Goal: Task Accomplishment & Management: Manage account settings

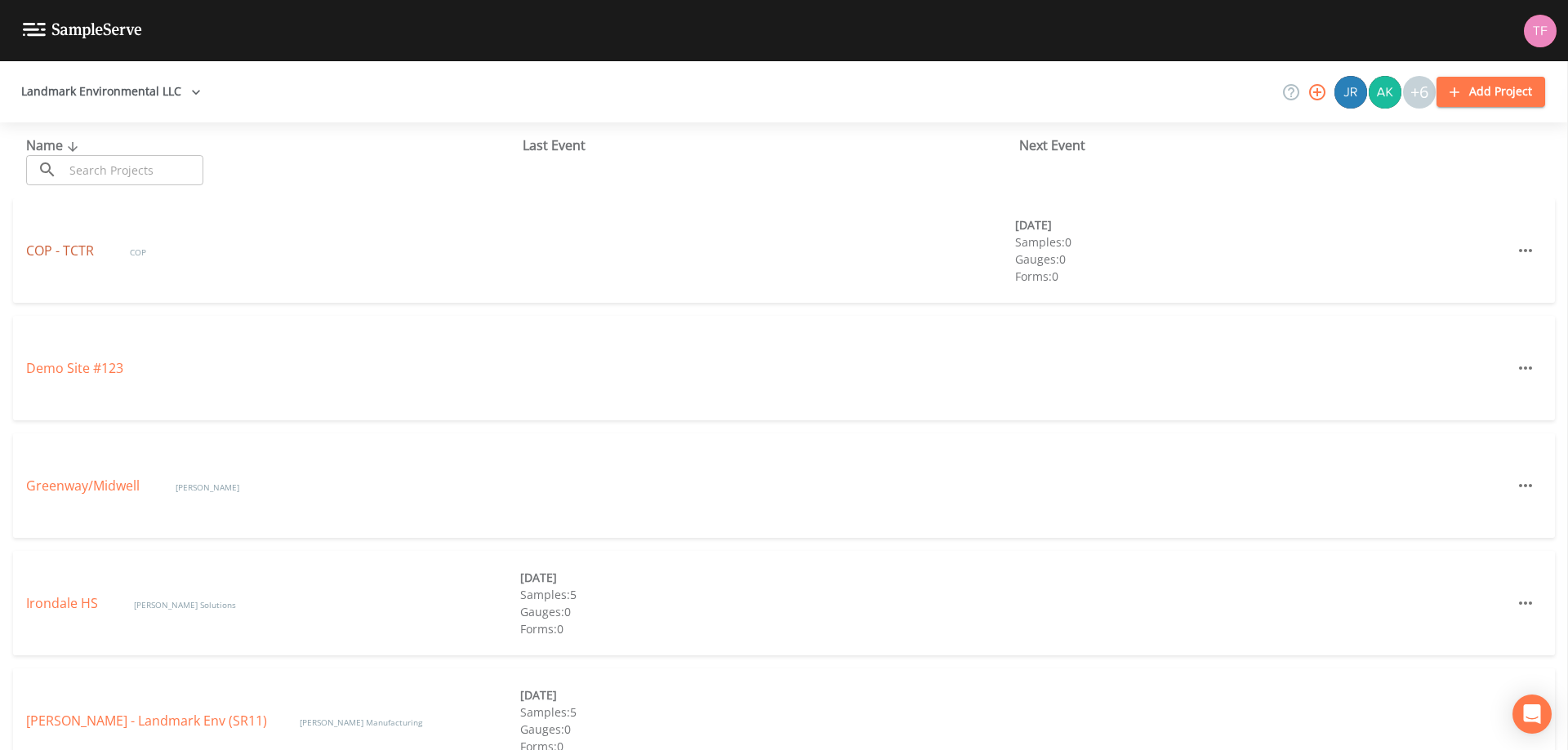
click at [39, 244] on link "COP - TCTR" at bounding box center [61, 251] width 71 height 18
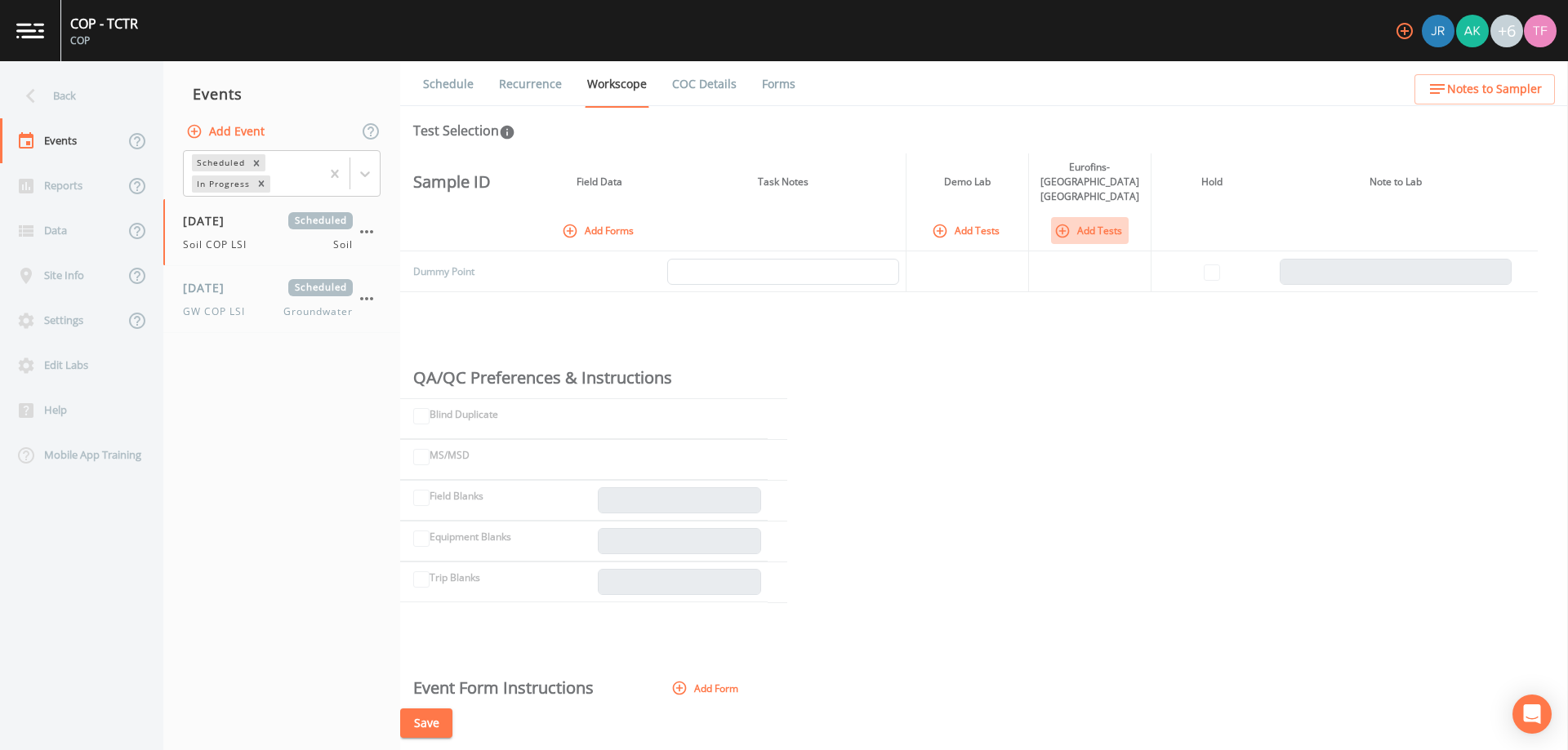
click at [1060, 223] on icon "button" at bounding box center [1063, 231] width 17 height 17
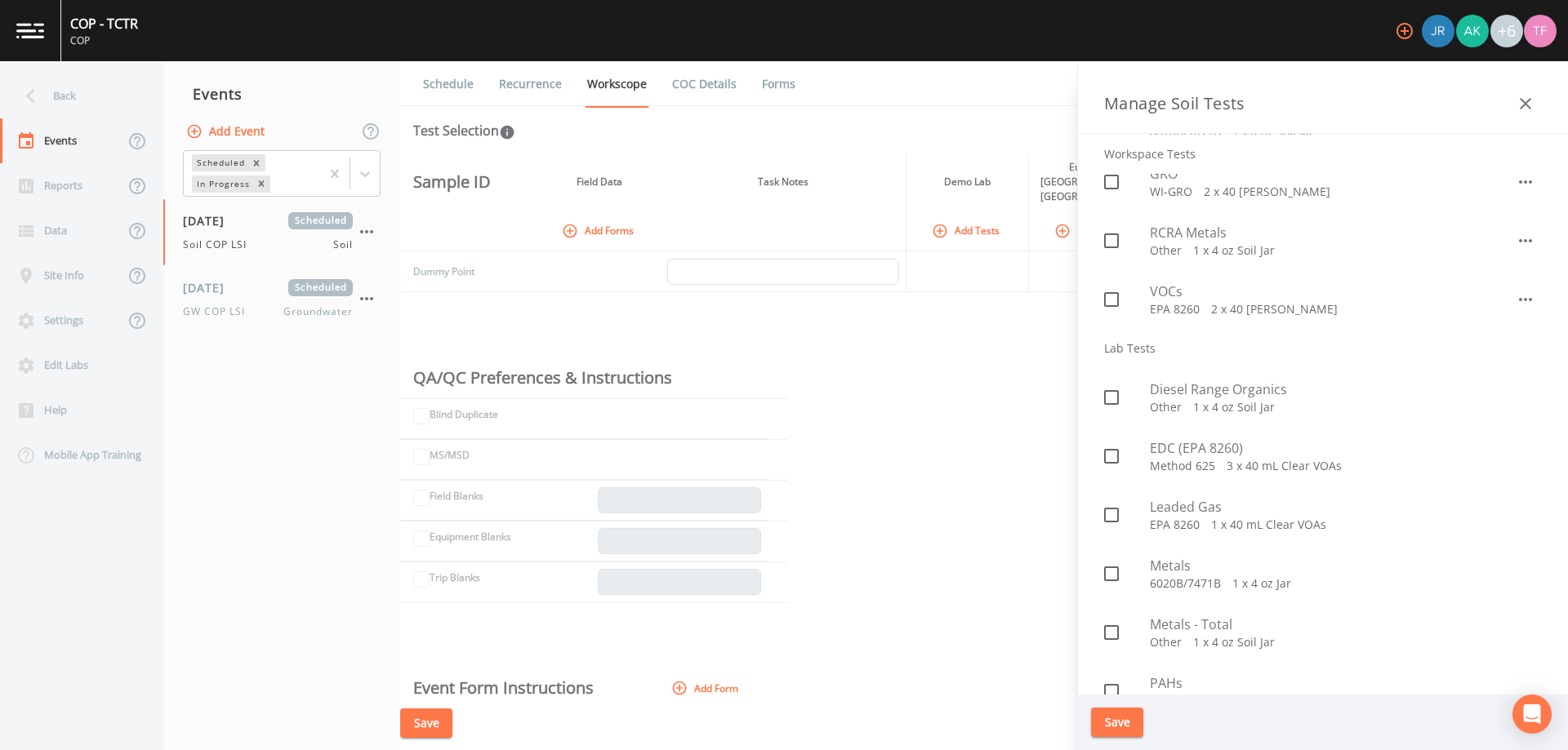
scroll to position [326, 0]
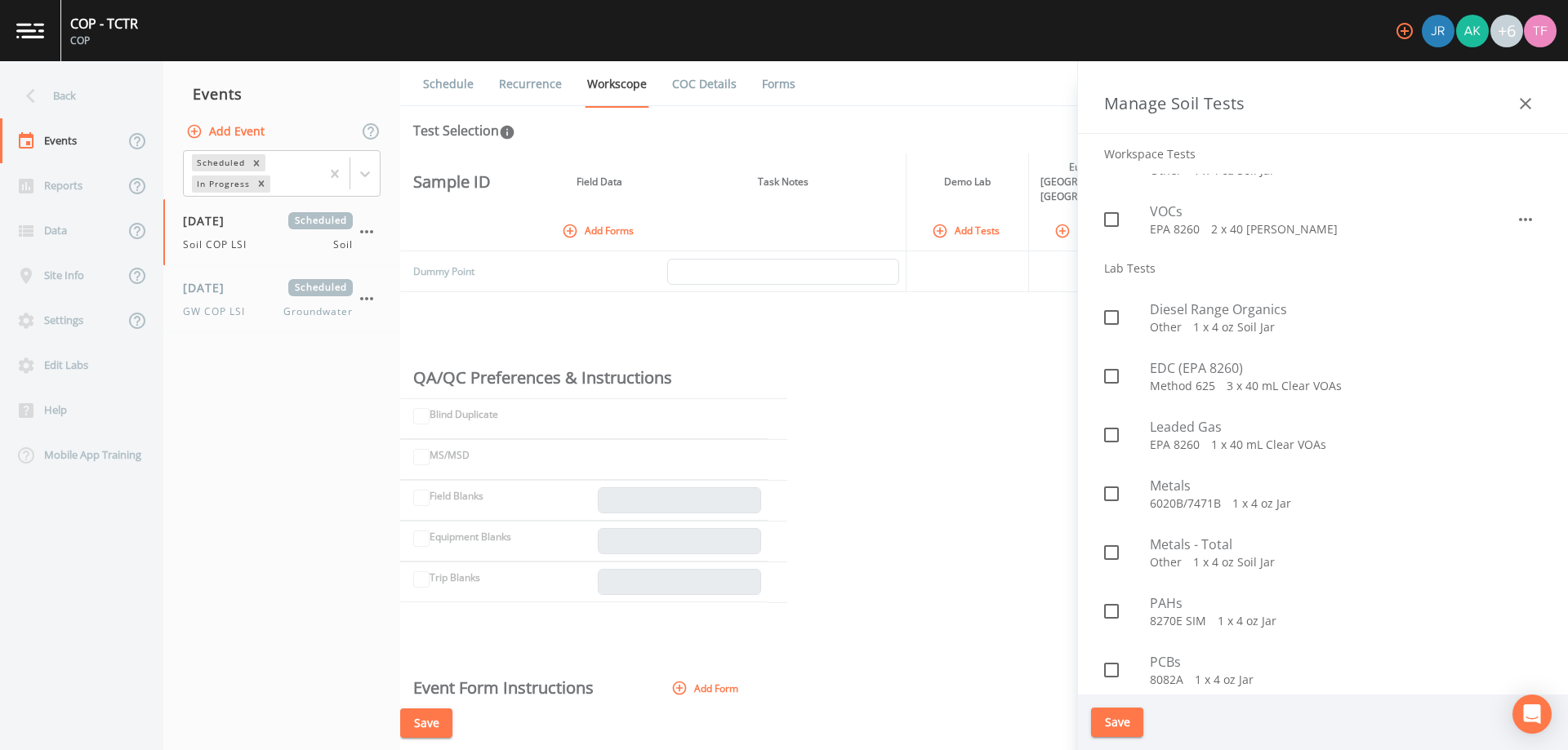
click at [1112, 317] on icon at bounding box center [1112, 318] width 19 height 19
checkbox input "true"
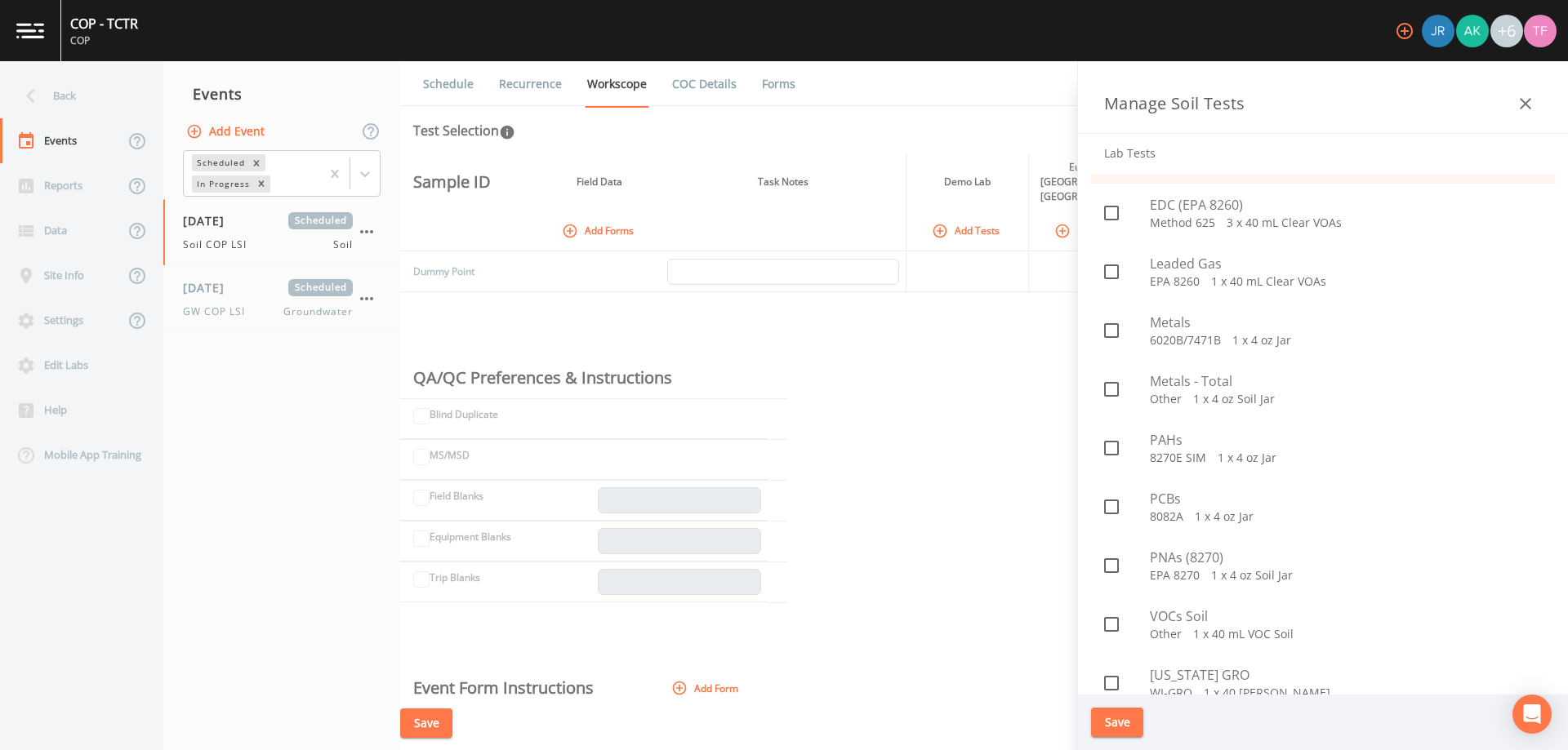
scroll to position [514, 0]
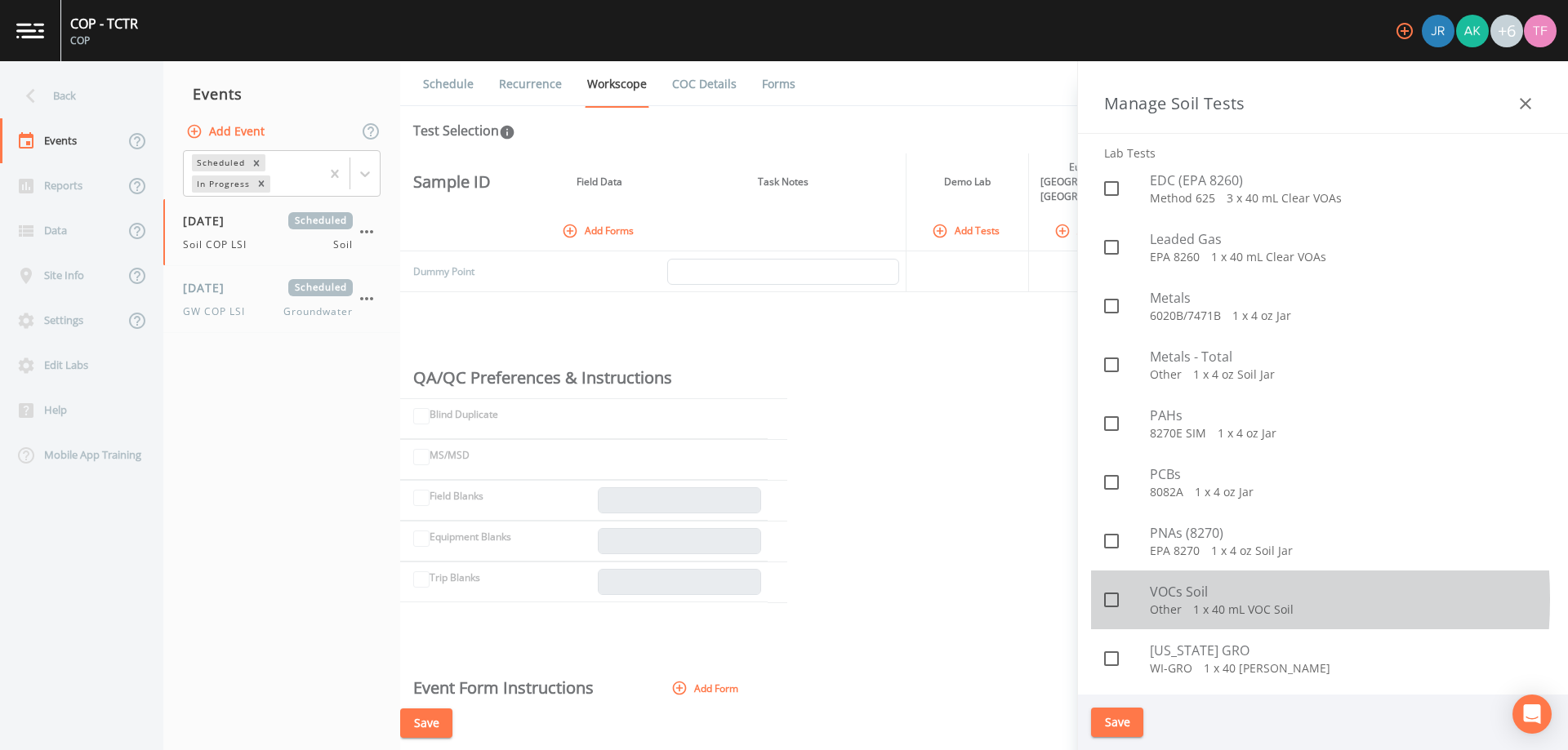
click at [1113, 599] on icon at bounding box center [1112, 600] width 19 height 19
checkbox input "true"
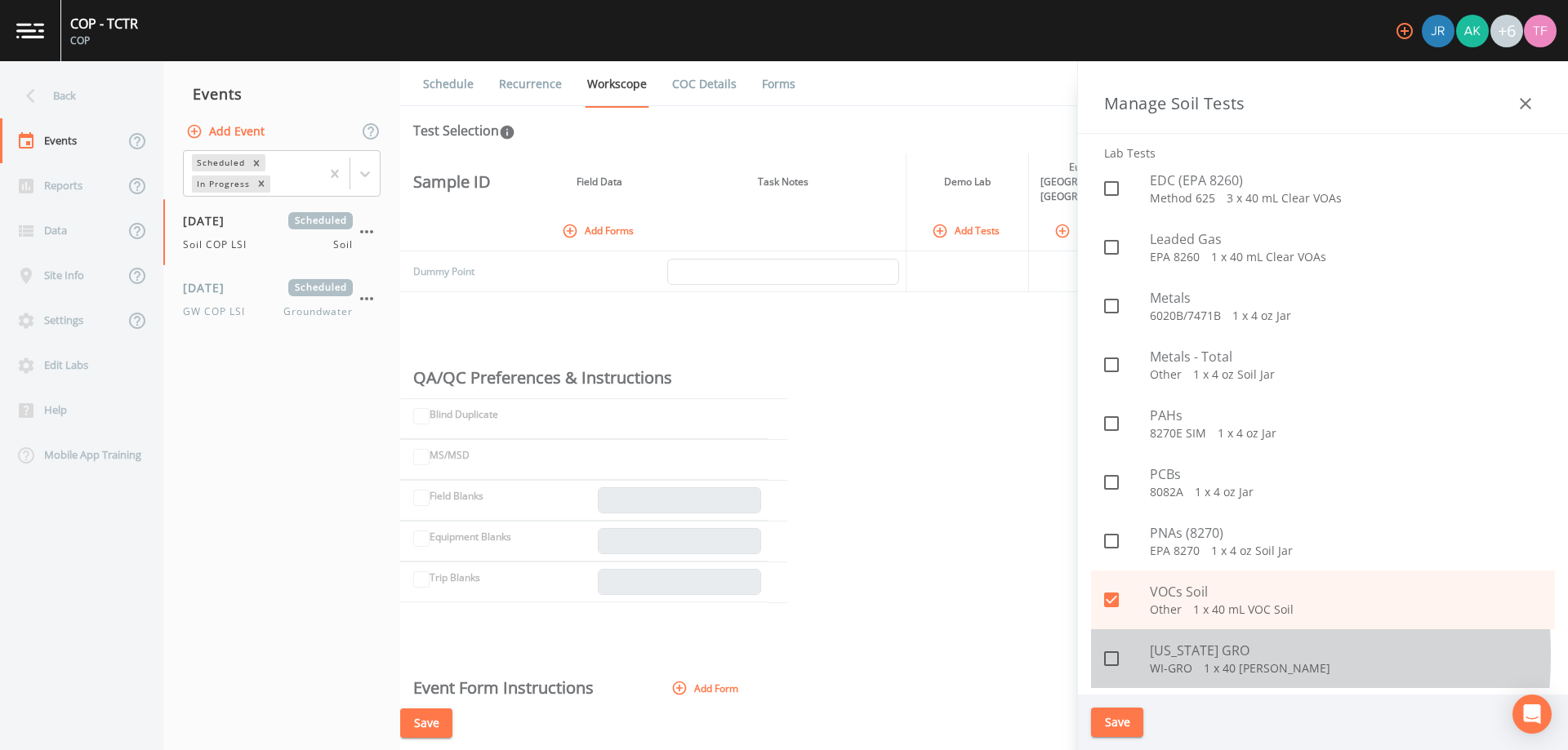
click at [1114, 655] on icon at bounding box center [1112, 659] width 19 height 19
checkbox input "true"
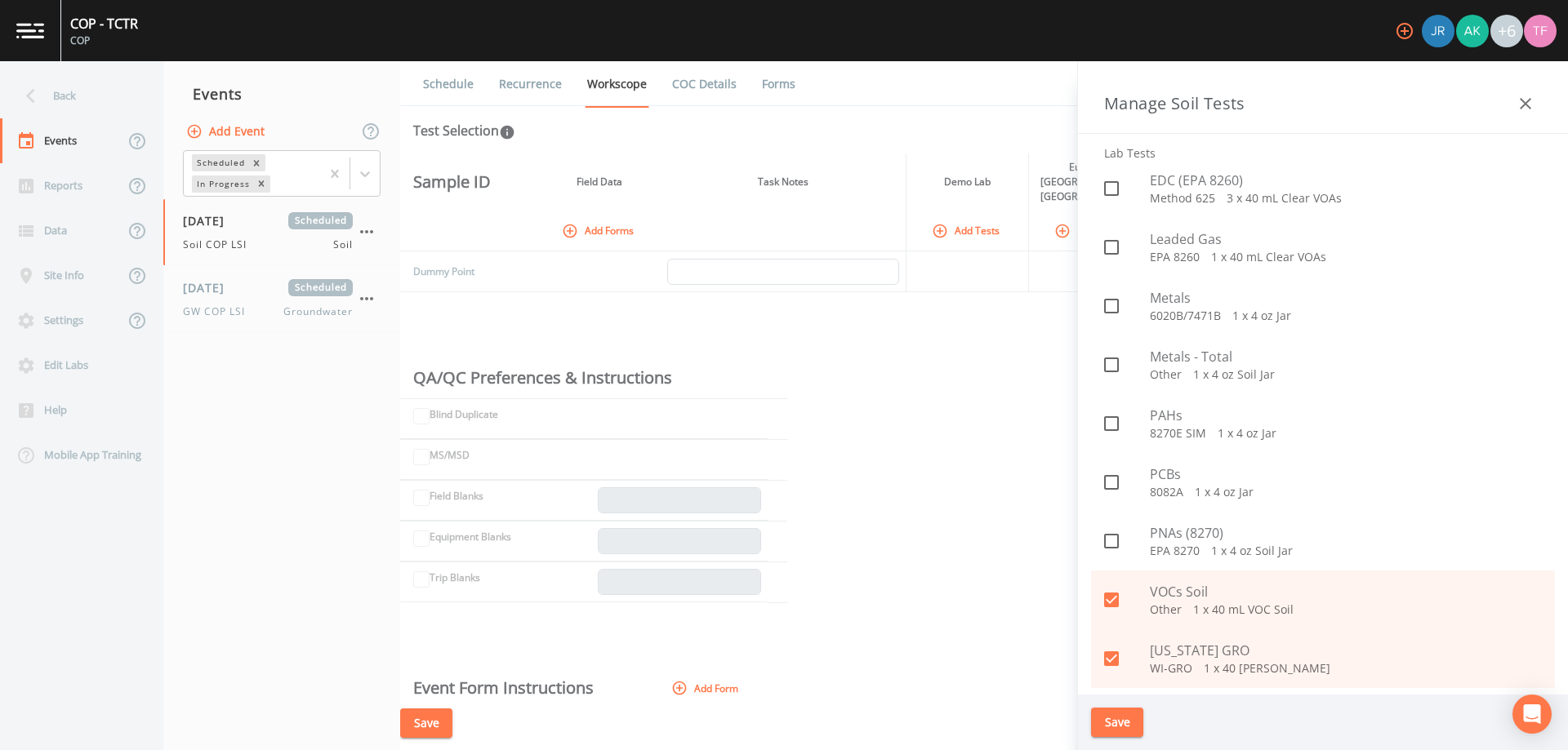
click at [1122, 723] on button "Save" at bounding box center [1118, 723] width 53 height 30
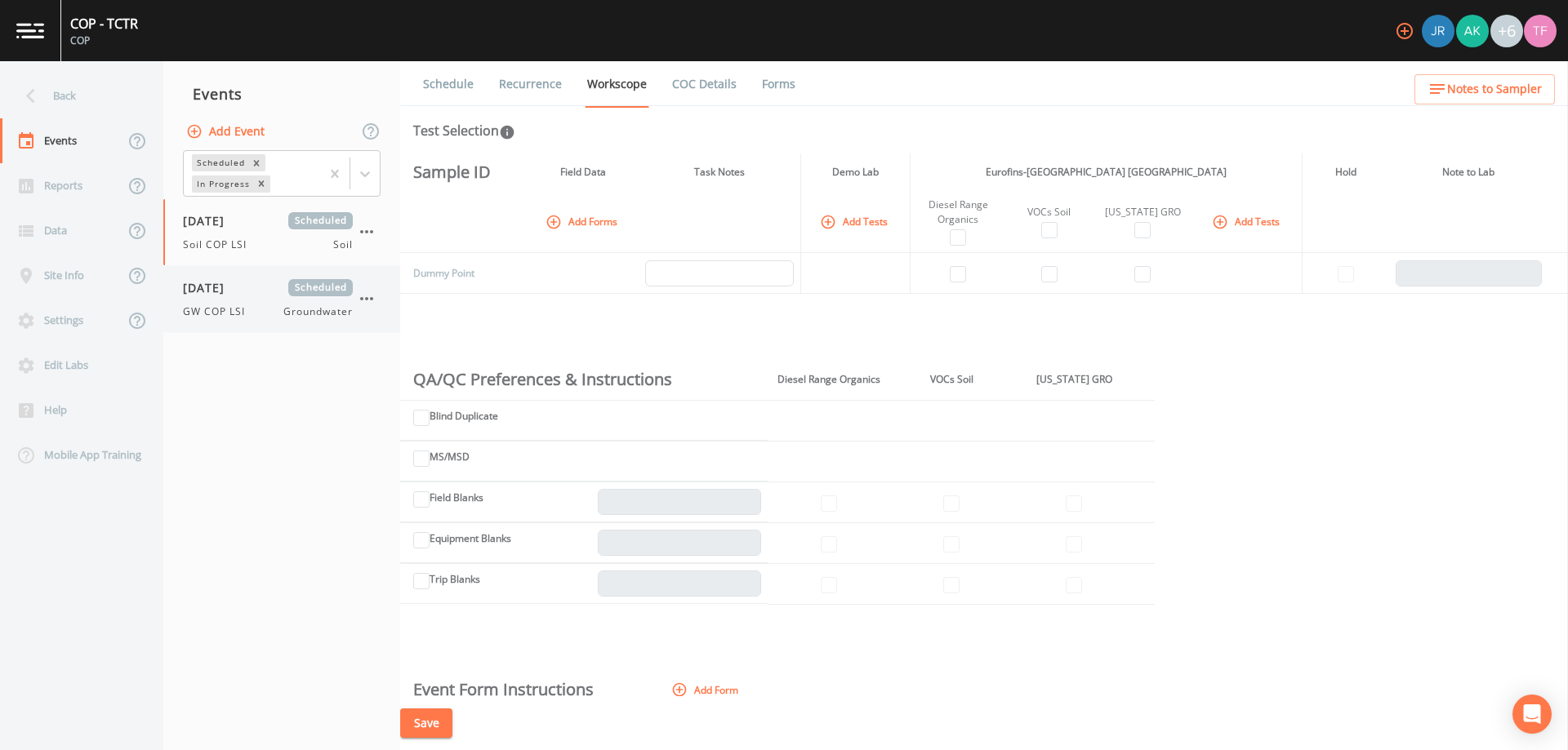
click at [236, 288] on span "[DATE]" at bounding box center [209, 288] width 53 height 18
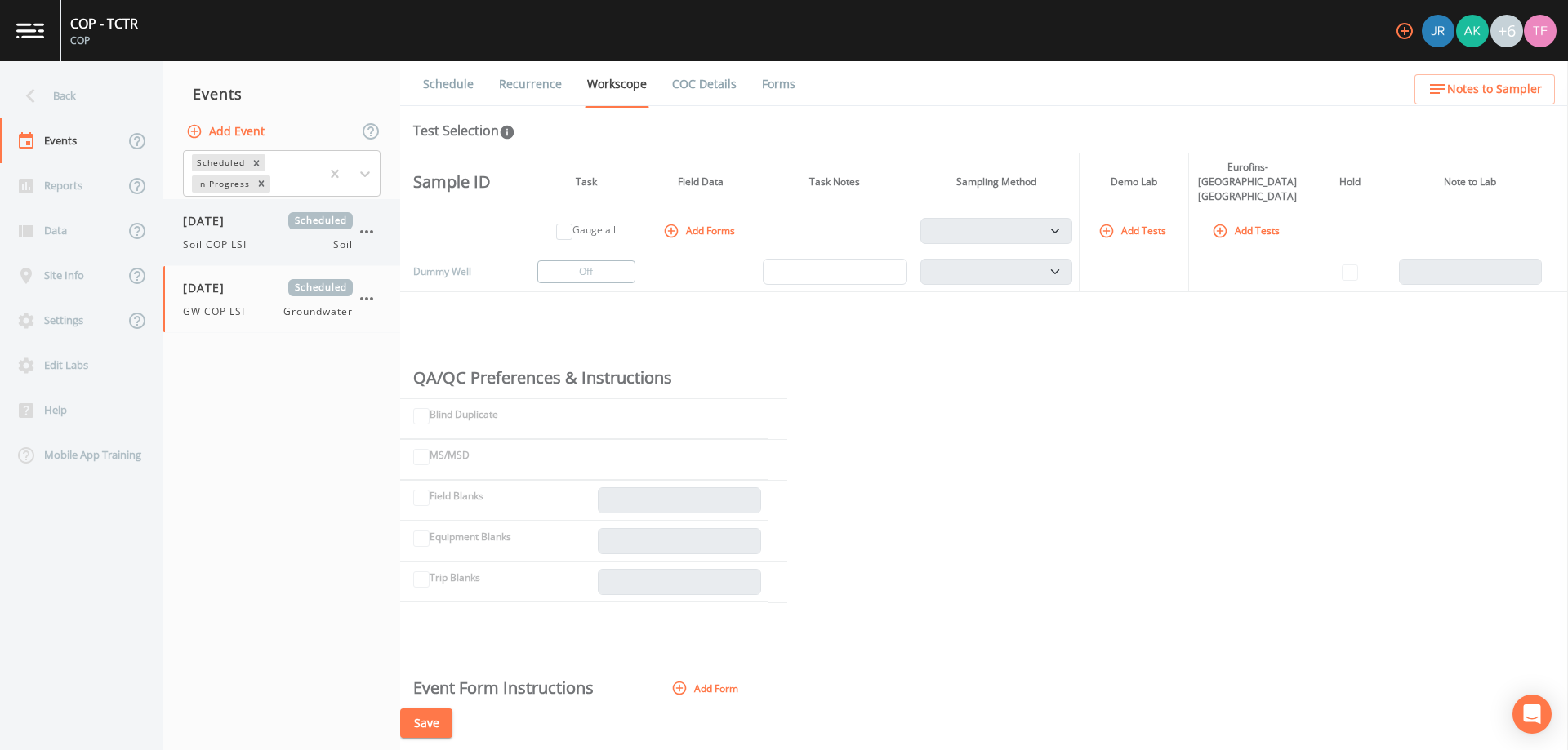
click at [226, 225] on span "[DATE]" at bounding box center [209, 221] width 53 height 18
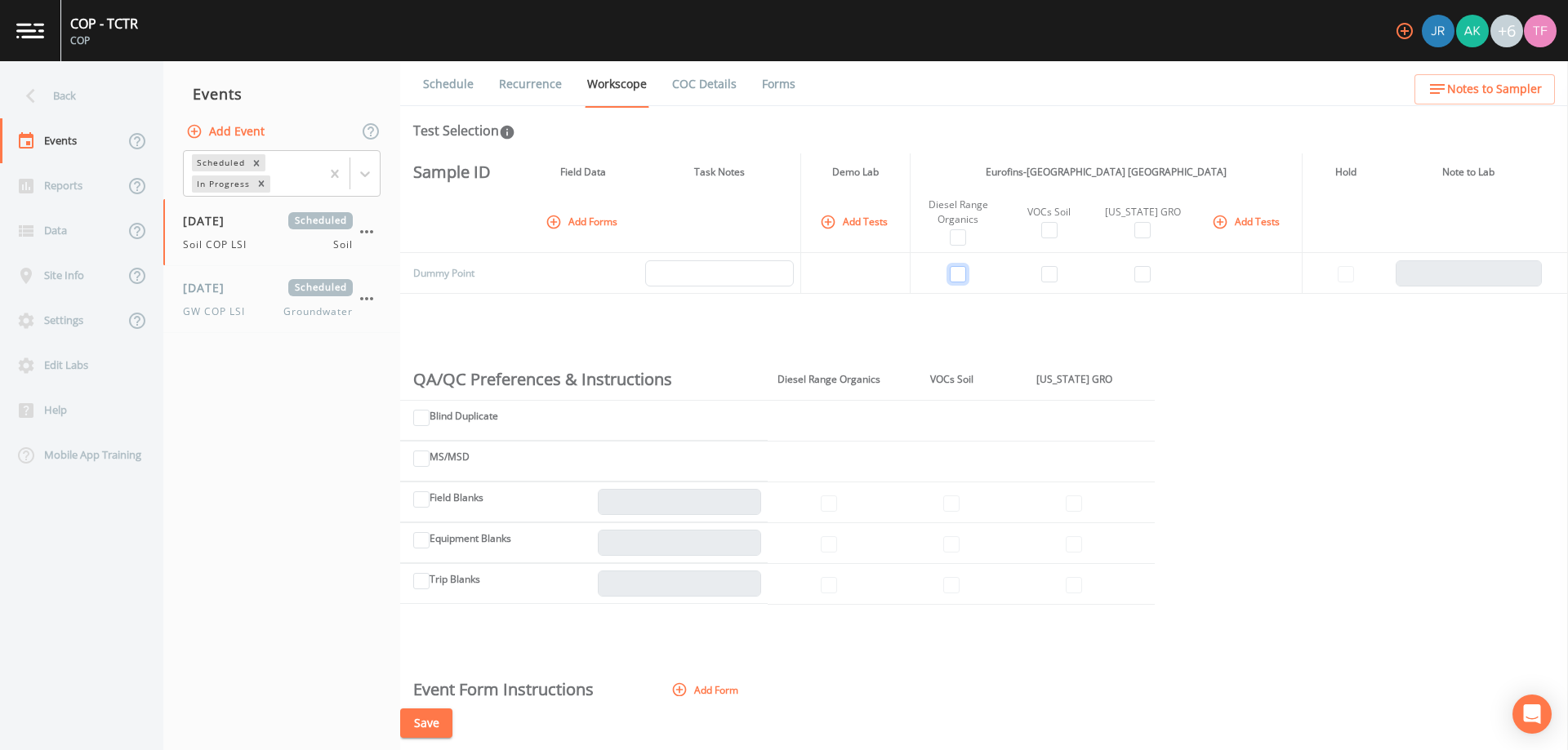
click at [955, 272] on input "checkbox" at bounding box center [957, 274] width 17 height 17
checkbox input "true"
drag, startPoint x: 1045, startPoint y: 277, endPoint x: 1054, endPoint y: 279, distance: 9.2
click at [1046, 277] on input "checkbox" at bounding box center [1049, 274] width 17 height 17
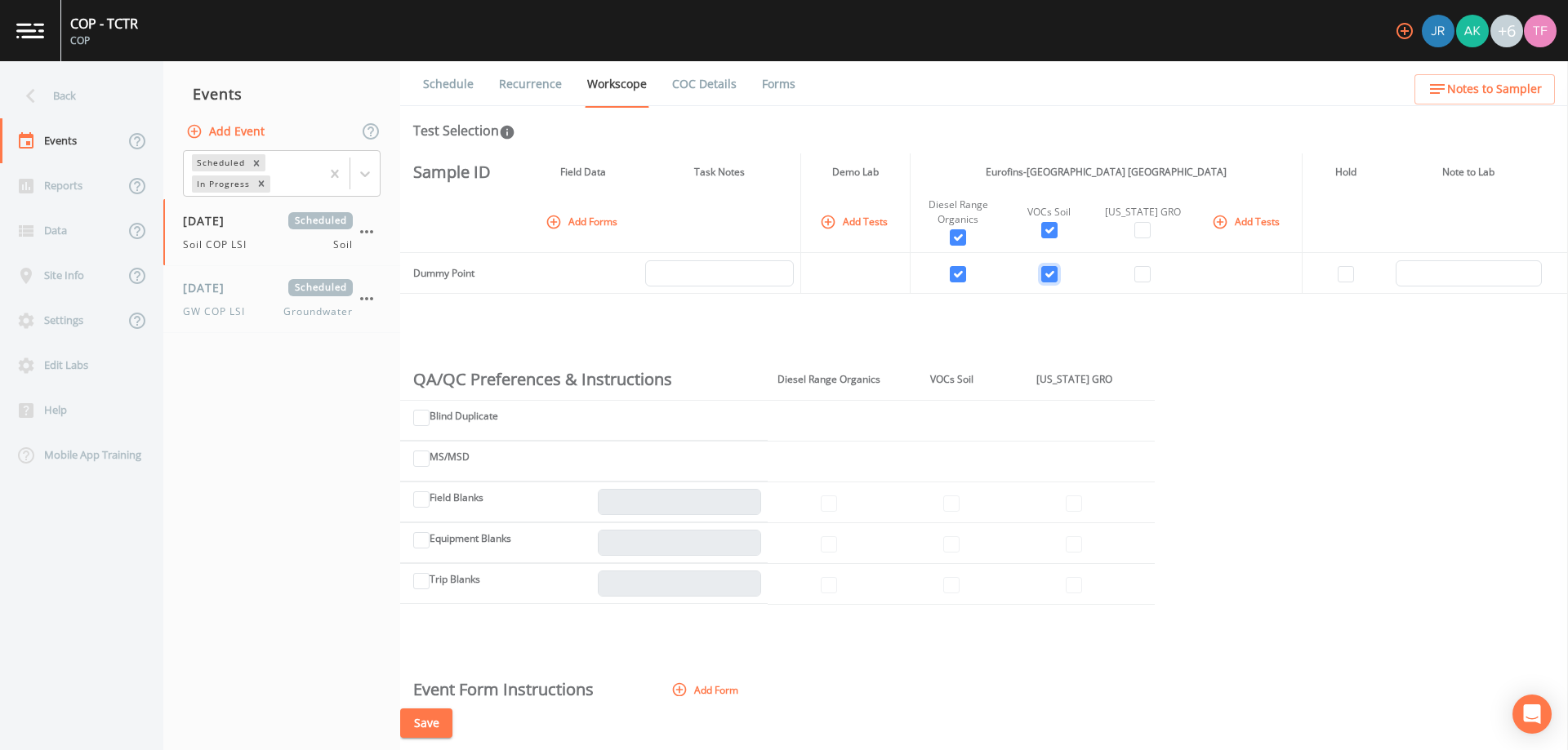
checkbox input "true"
click at [1135, 280] on input "checkbox" at bounding box center [1142, 274] width 17 height 17
checkbox input "true"
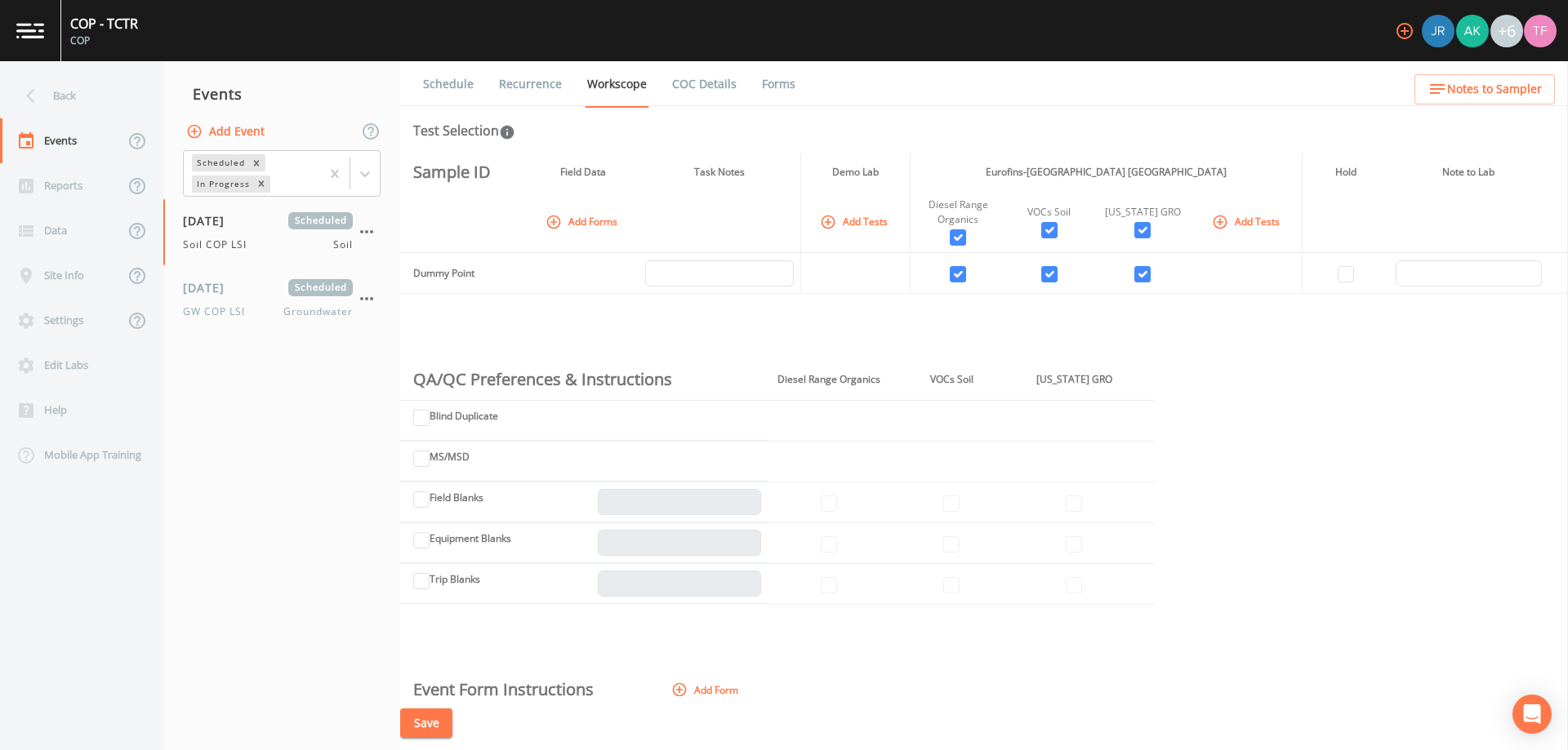
click at [433, 722] on button "Save" at bounding box center [426, 724] width 53 height 30
click at [236, 308] on span "GW COP LSI" at bounding box center [218, 311] width 72 height 15
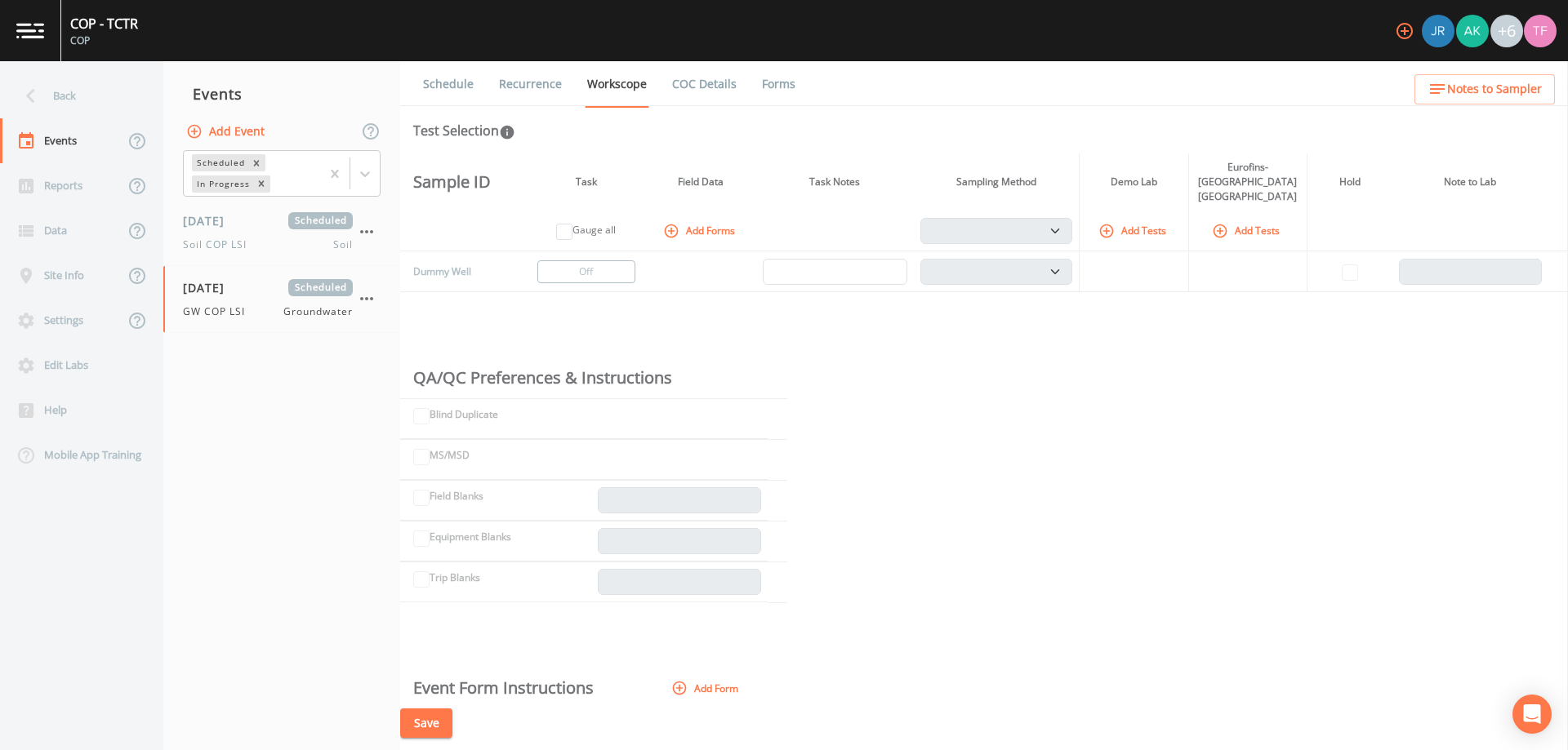
click at [1220, 223] on icon "button" at bounding box center [1220, 231] width 17 height 17
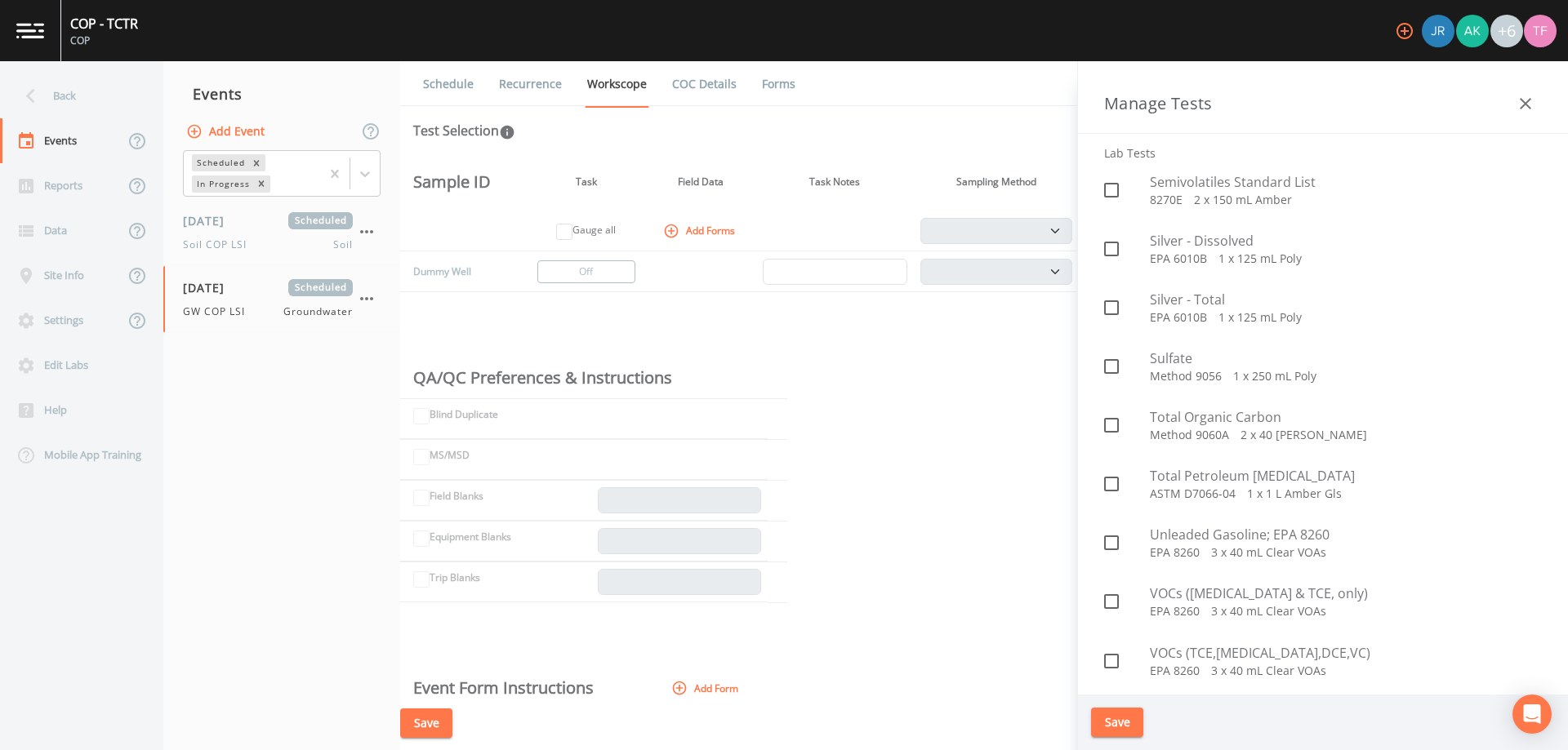
scroll to position [3674, 0]
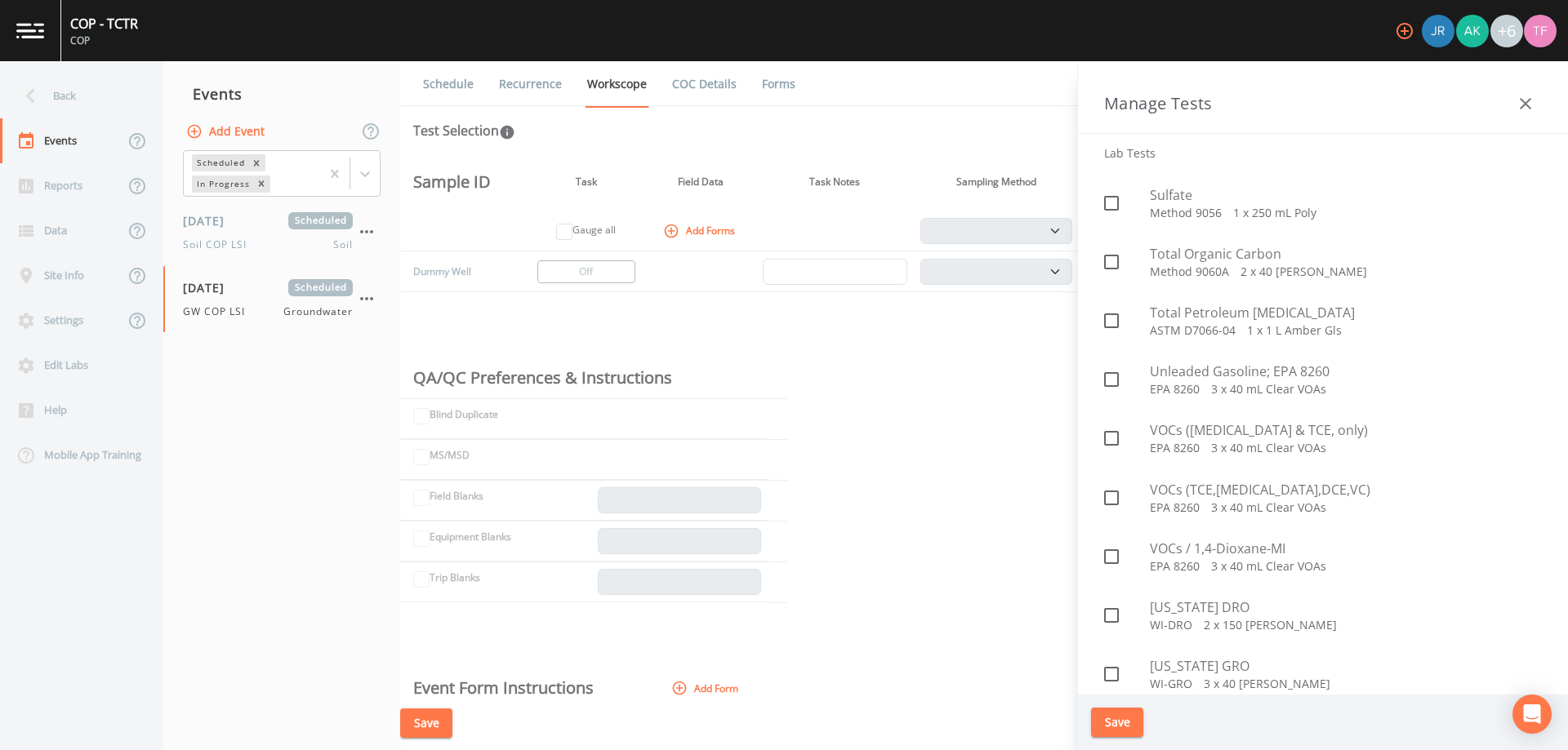
click at [1108, 613] on input "checkbox" at bounding box center [1102, 606] width 17 height 17
checkbox input "true"
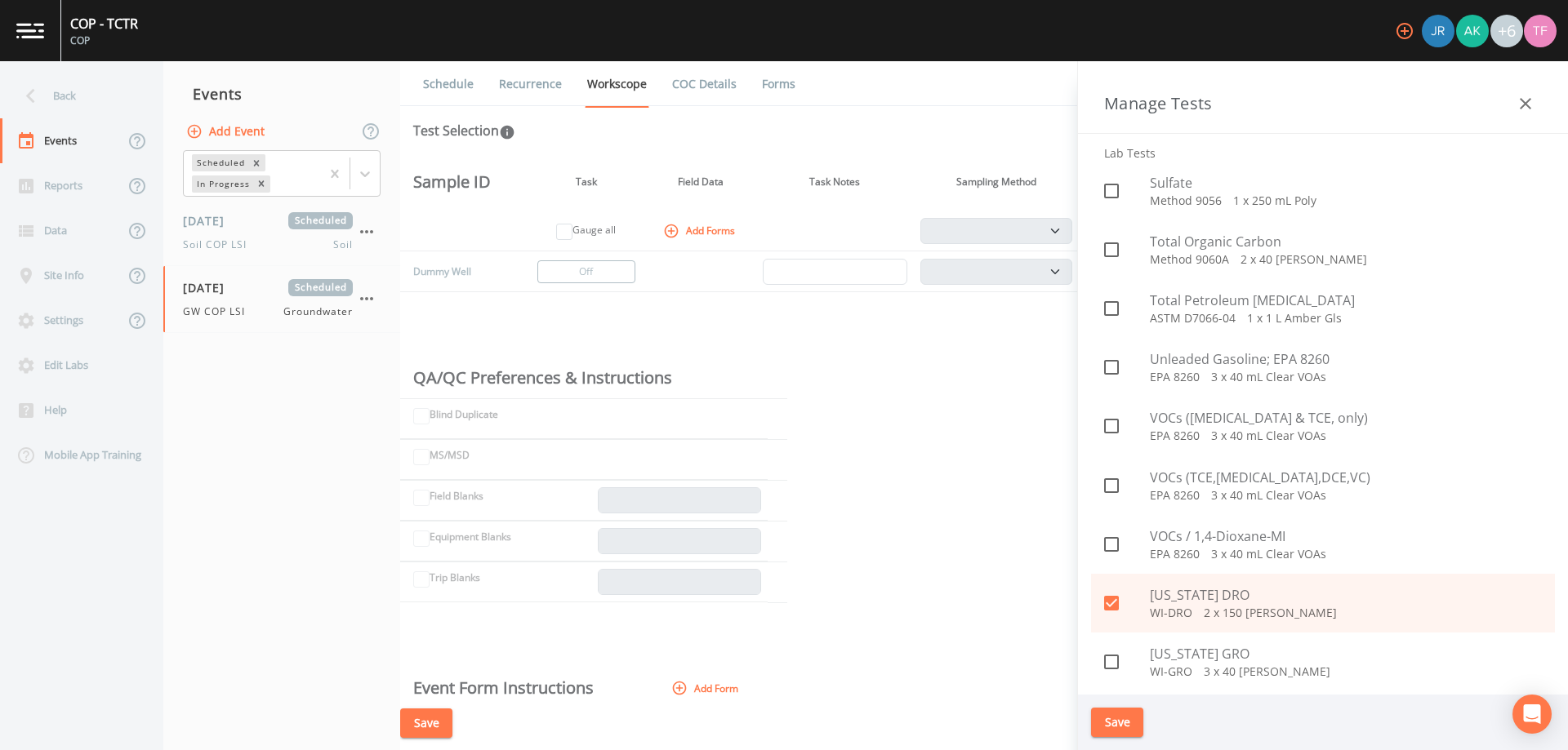
scroll to position [3689, 0]
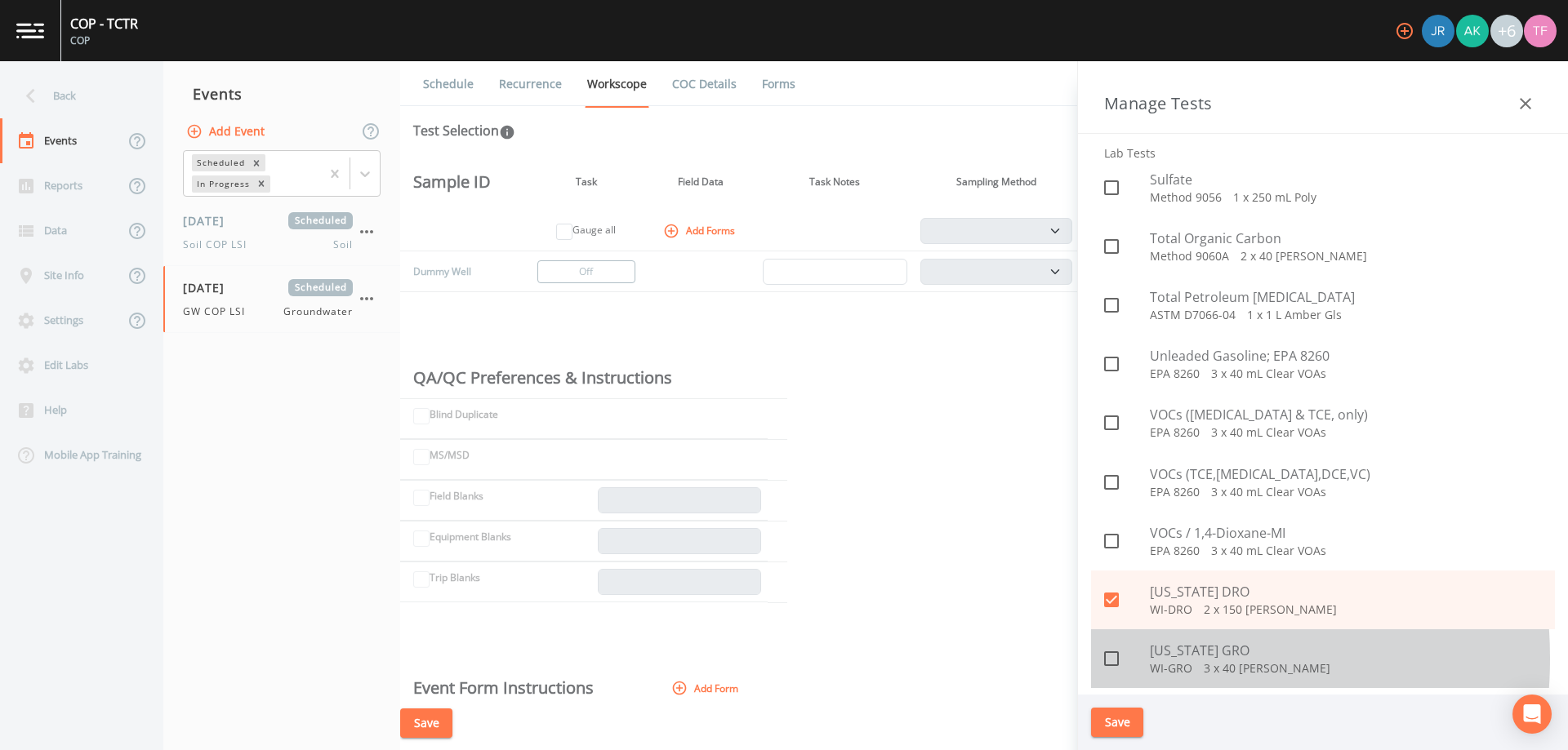
click at [1113, 659] on icon at bounding box center [1112, 659] width 19 height 19
checkbox input "true"
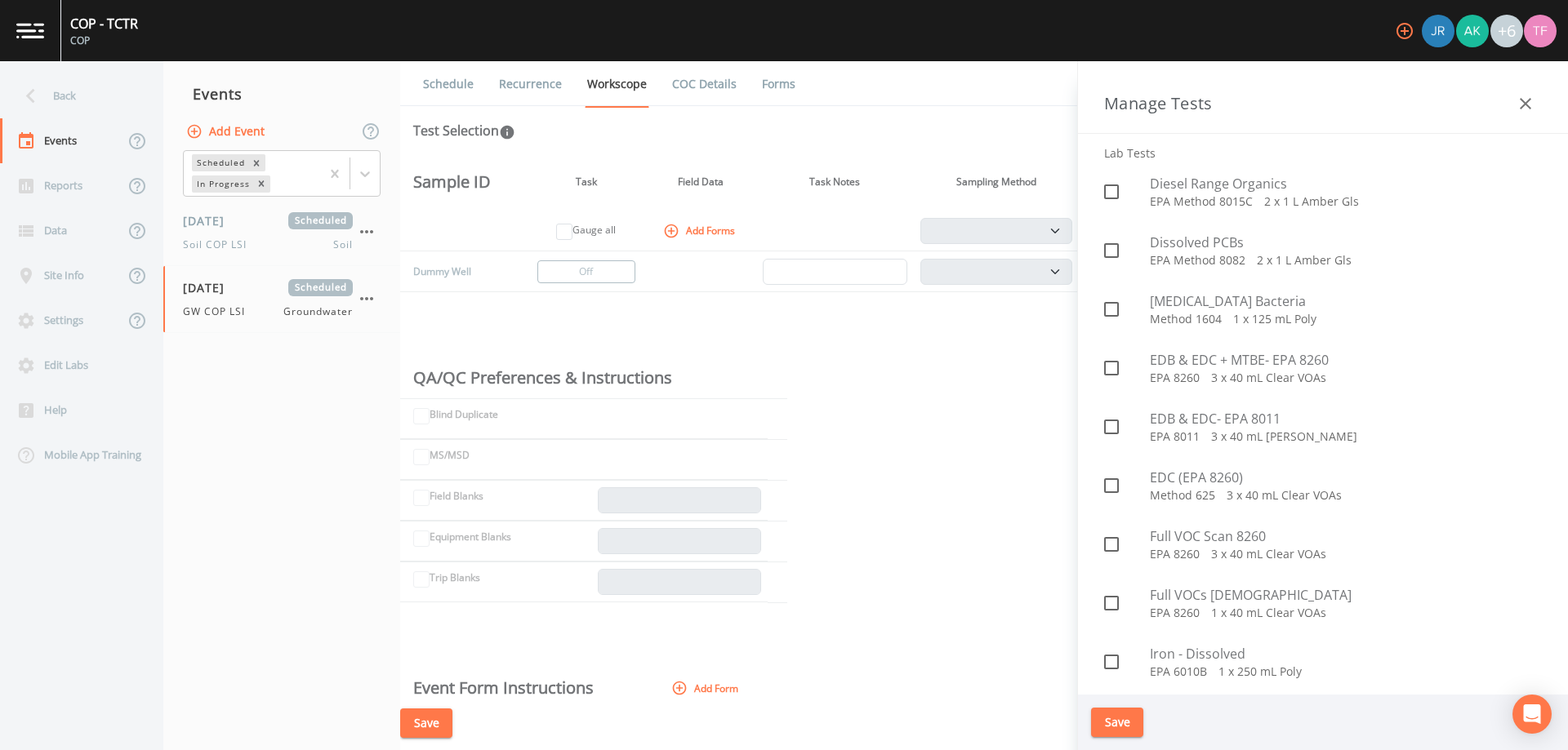
scroll to position [1551, 0]
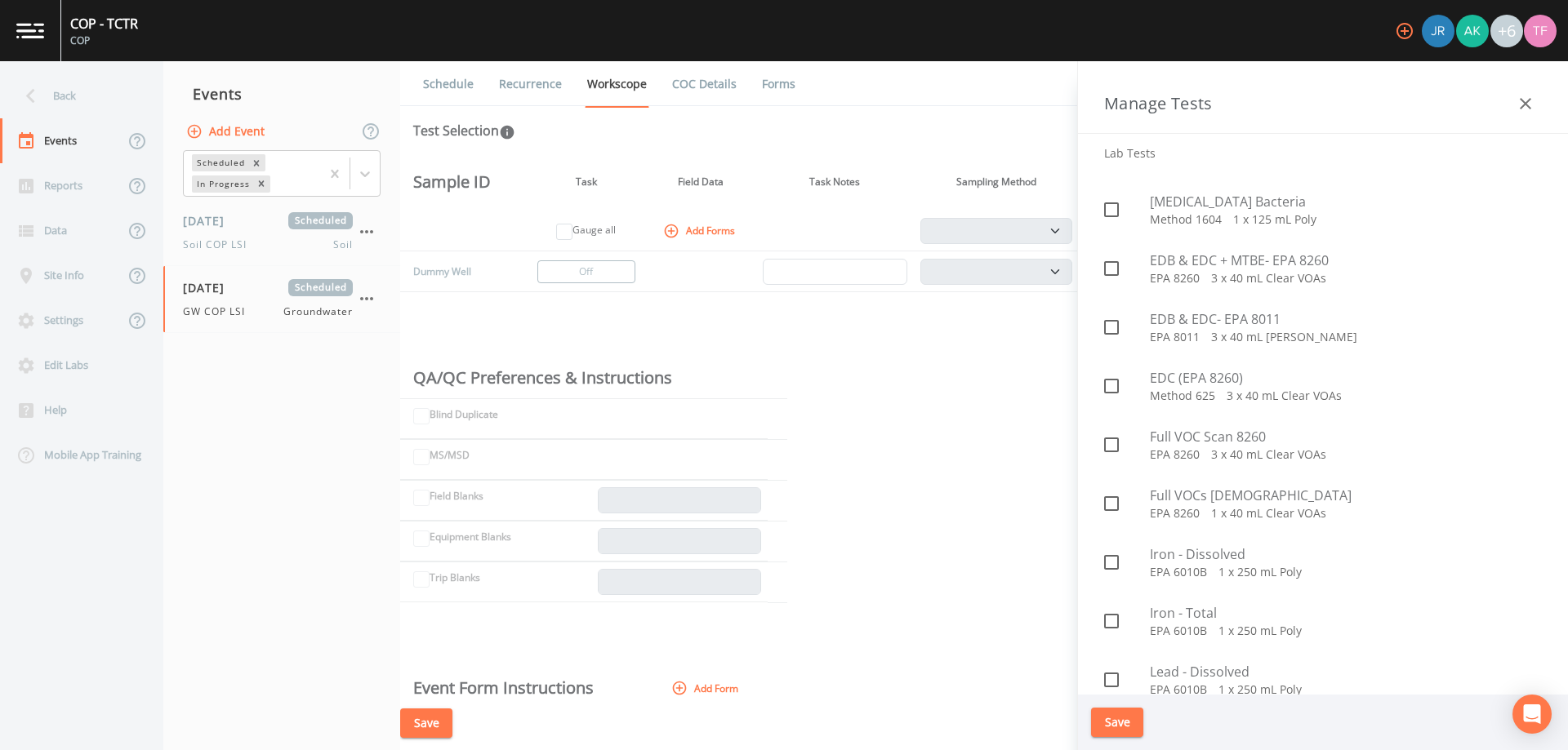
click at [1115, 441] on icon at bounding box center [1112, 445] width 19 height 19
checkbox input "true"
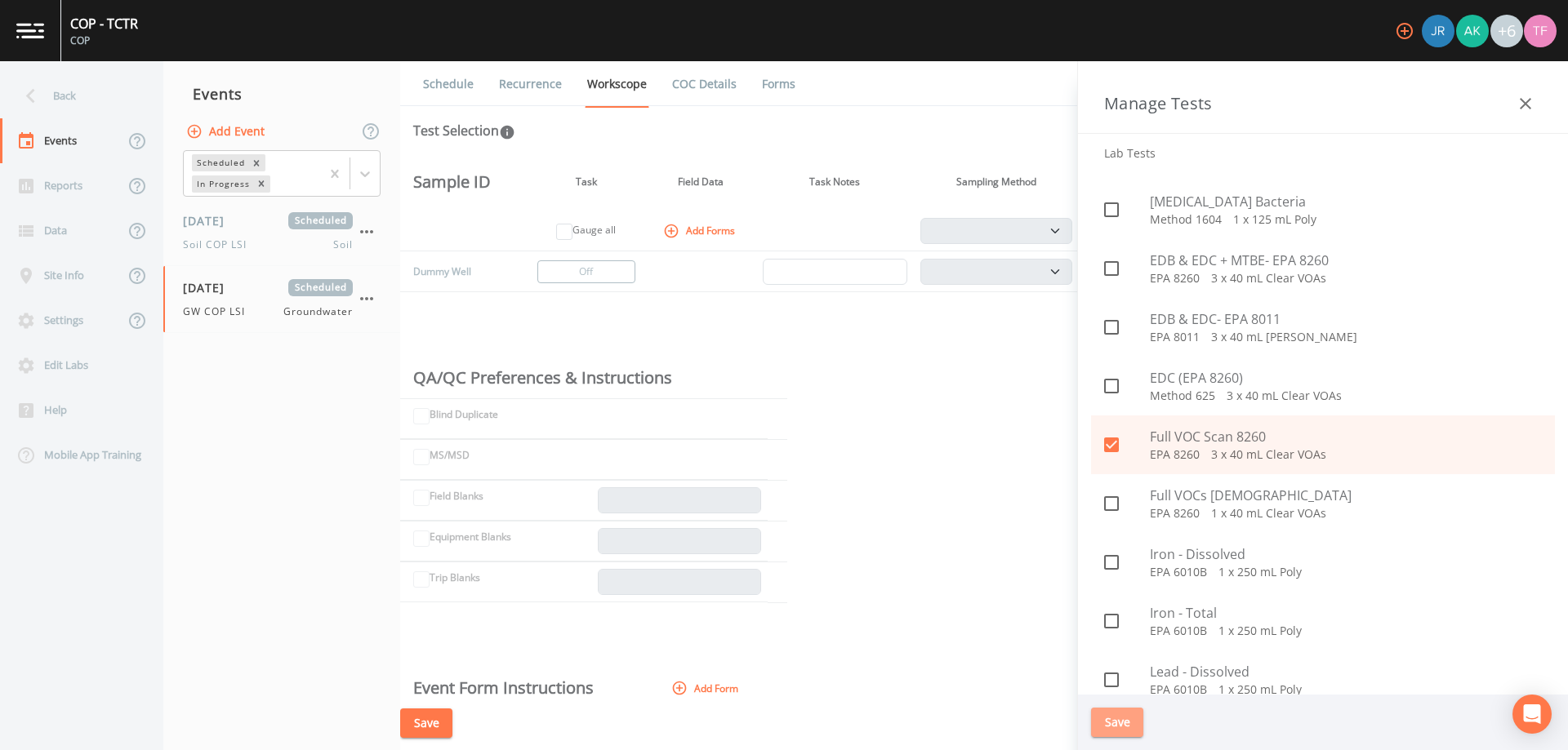
click at [1123, 726] on button "Save" at bounding box center [1118, 723] width 53 height 30
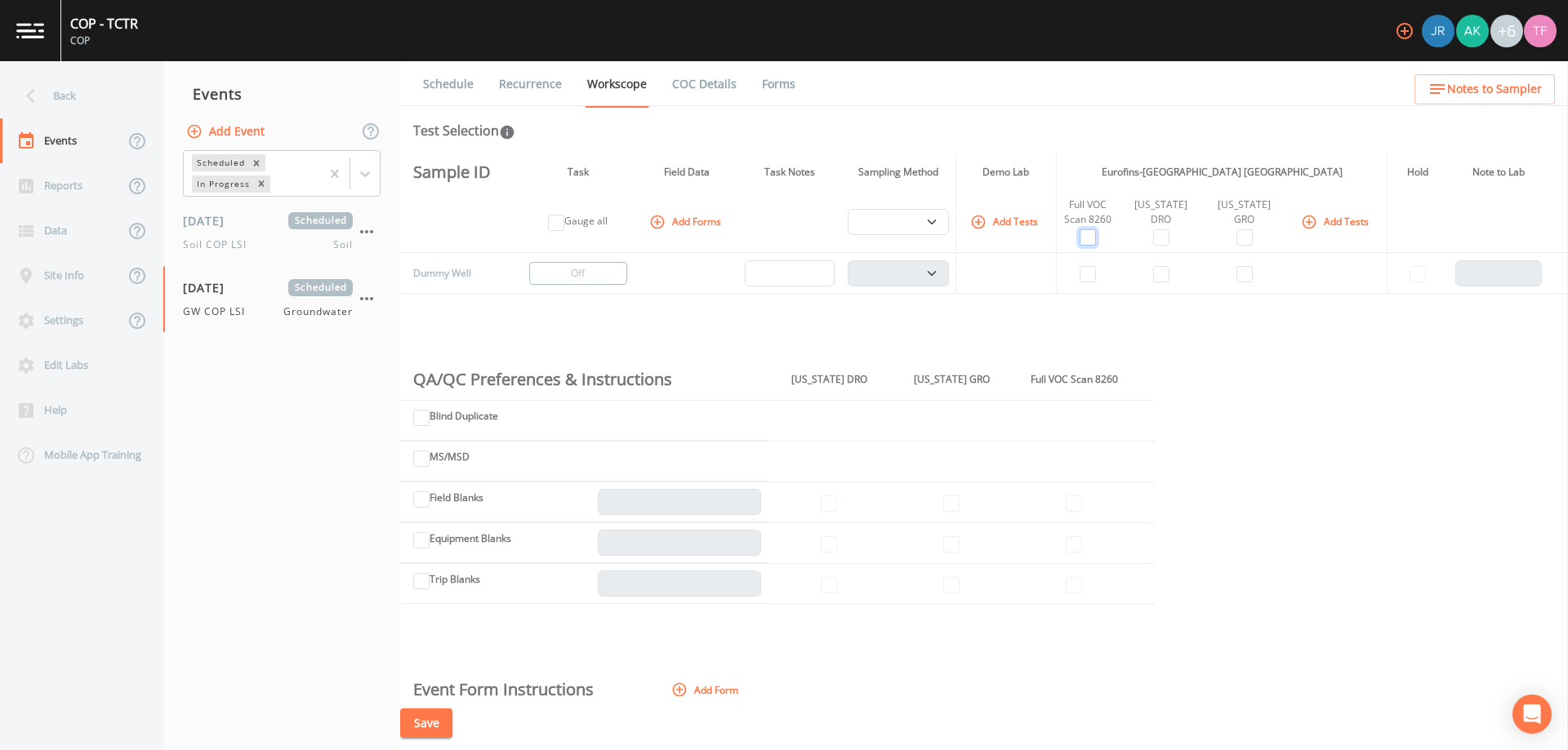
drag, startPoint x: 1087, startPoint y: 239, endPoint x: 1124, endPoint y: 250, distance: 38.6
click at [1088, 239] on input "checkbox" at bounding box center [1087, 238] width 17 height 17
checkbox input "true"
select select "132d7689-3bb8-465b-98a9-744e7d509d8d"
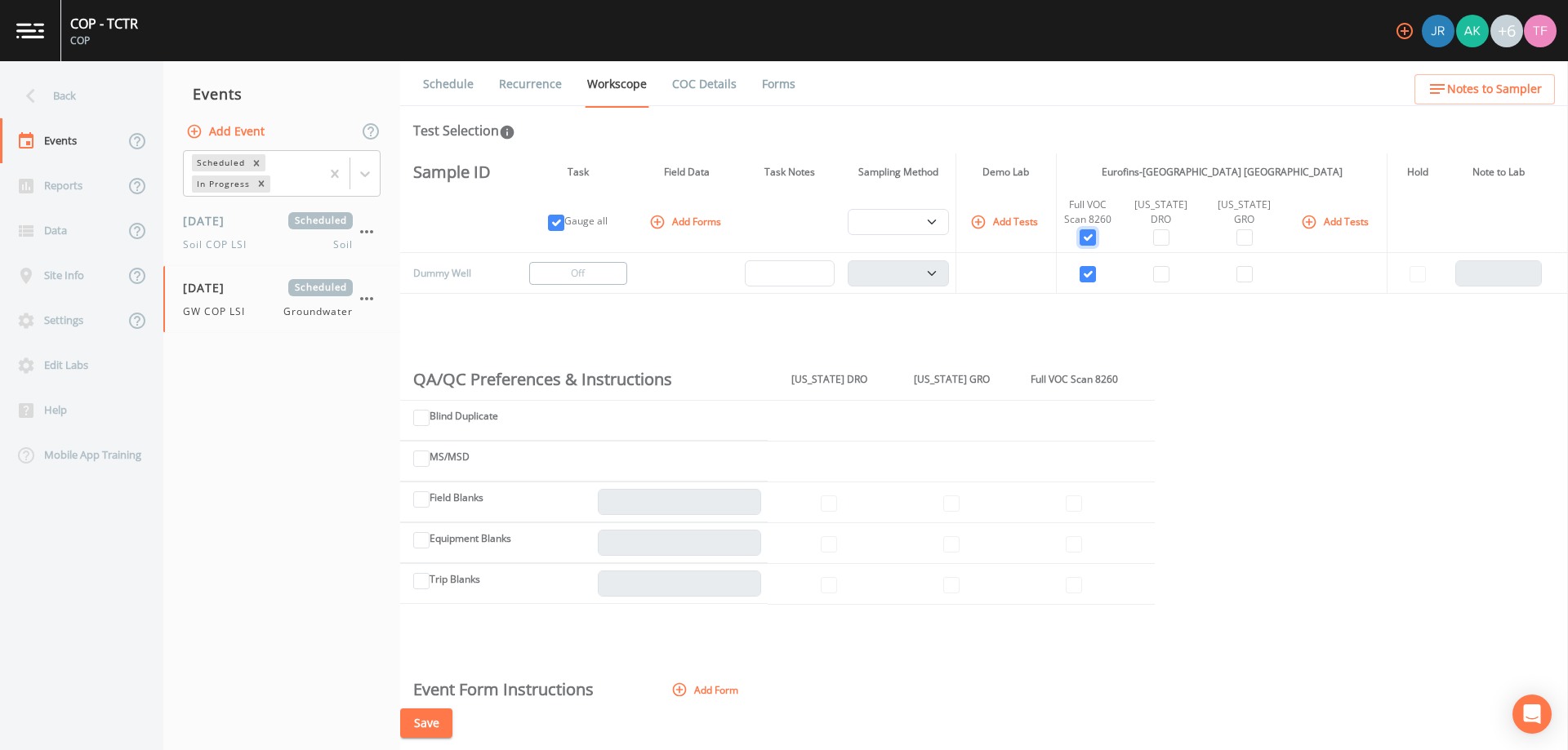
select select "132d7689-3bb8-465b-98a9-744e7d509d8d"
checkbox input "true"
drag, startPoint x: 1155, startPoint y: 241, endPoint x: 1220, endPoint y: 246, distance: 65.2
click at [1157, 242] on input "checkbox" at bounding box center [1161, 238] width 17 height 17
checkbox input "true"
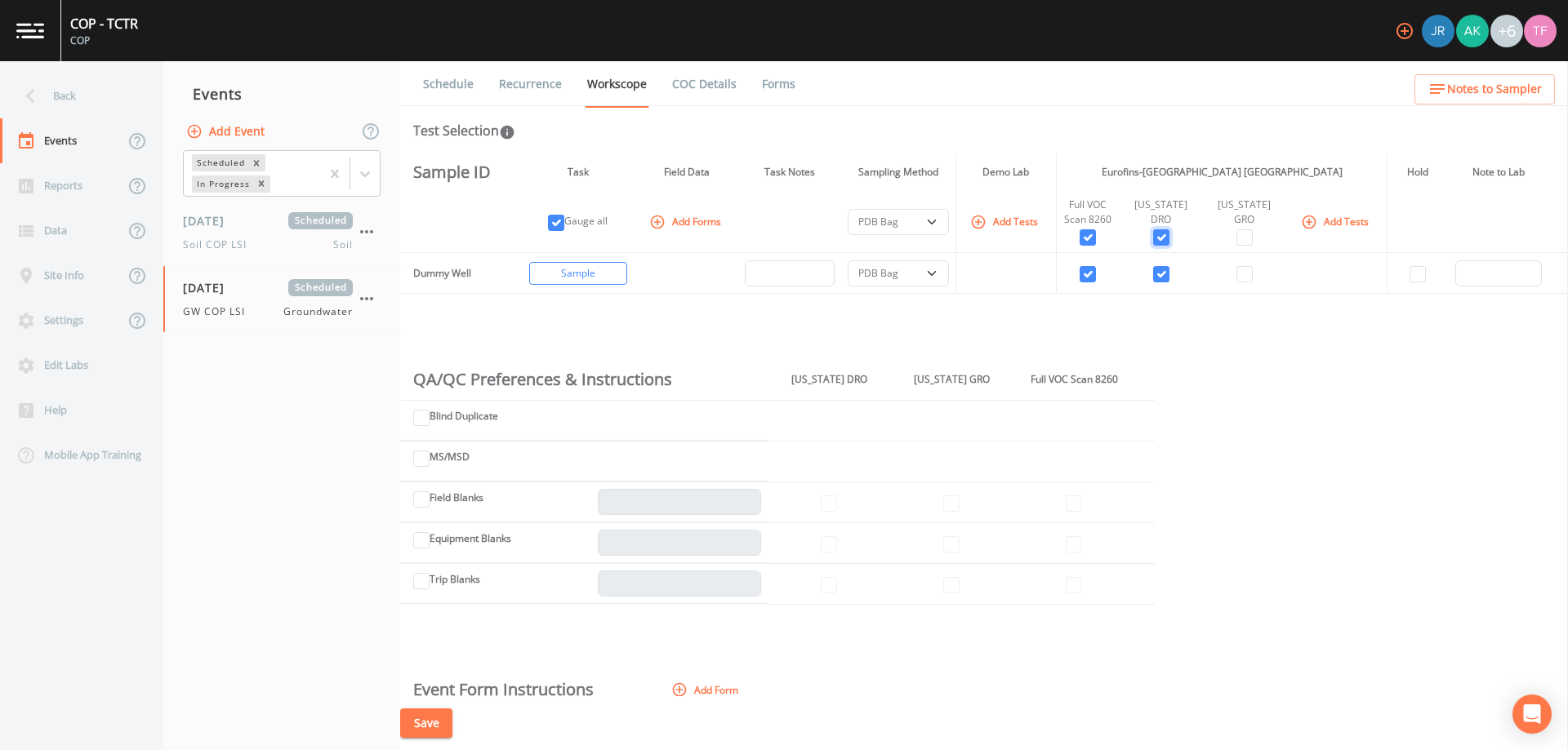
checkbox input "true"
click at [1236, 238] on input "checkbox" at bounding box center [1244, 238] width 17 height 17
checkbox input "true"
click at [455, 580] on label "Trip Blanks" at bounding box center [455, 579] width 51 height 15
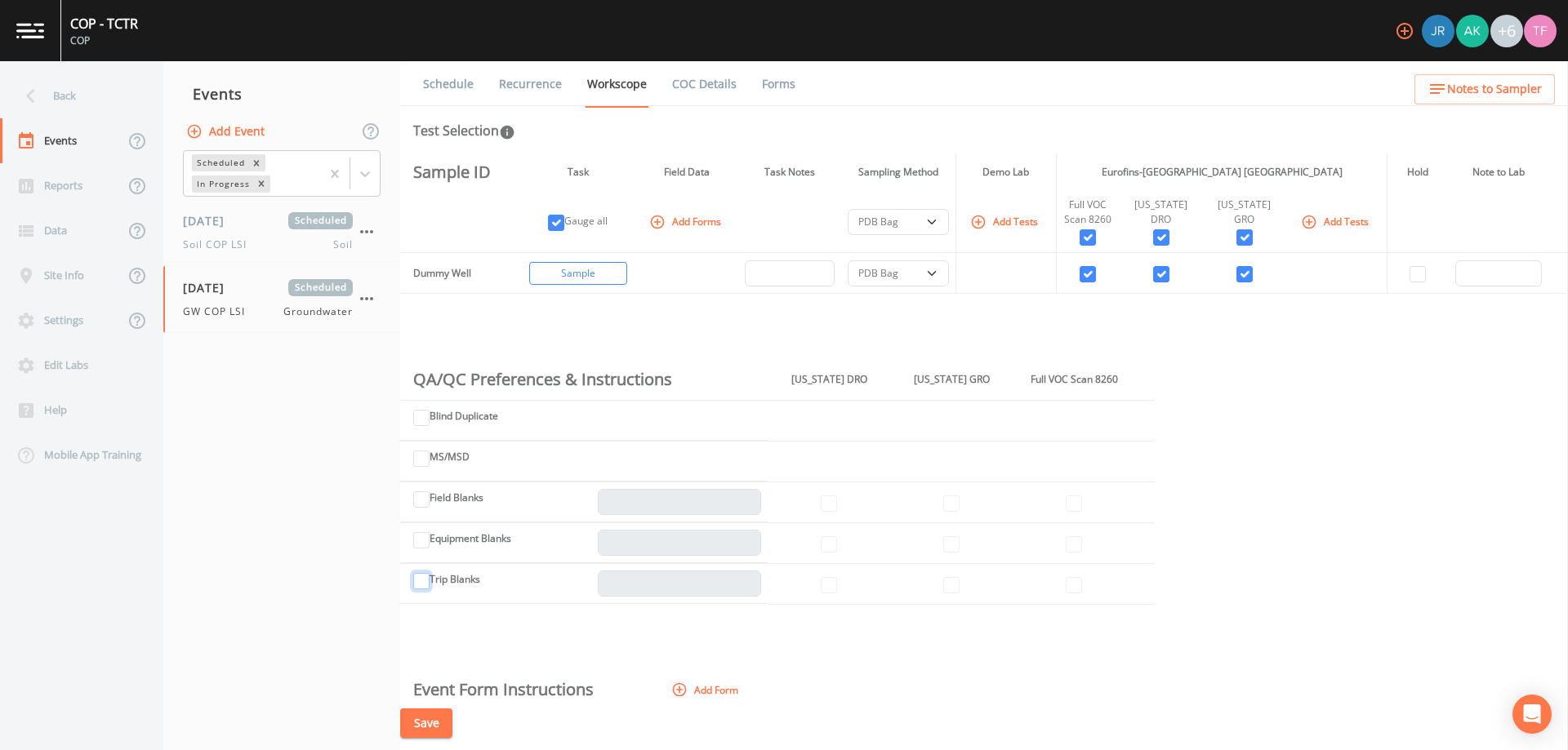
click at [430, 580] on input "Trip Blanks" at bounding box center [421, 581] width 17 height 17
checkbox input "true"
type input "1"
click at [1070, 588] on input "checkbox" at bounding box center [1074, 585] width 17 height 17
checkbox input "true"
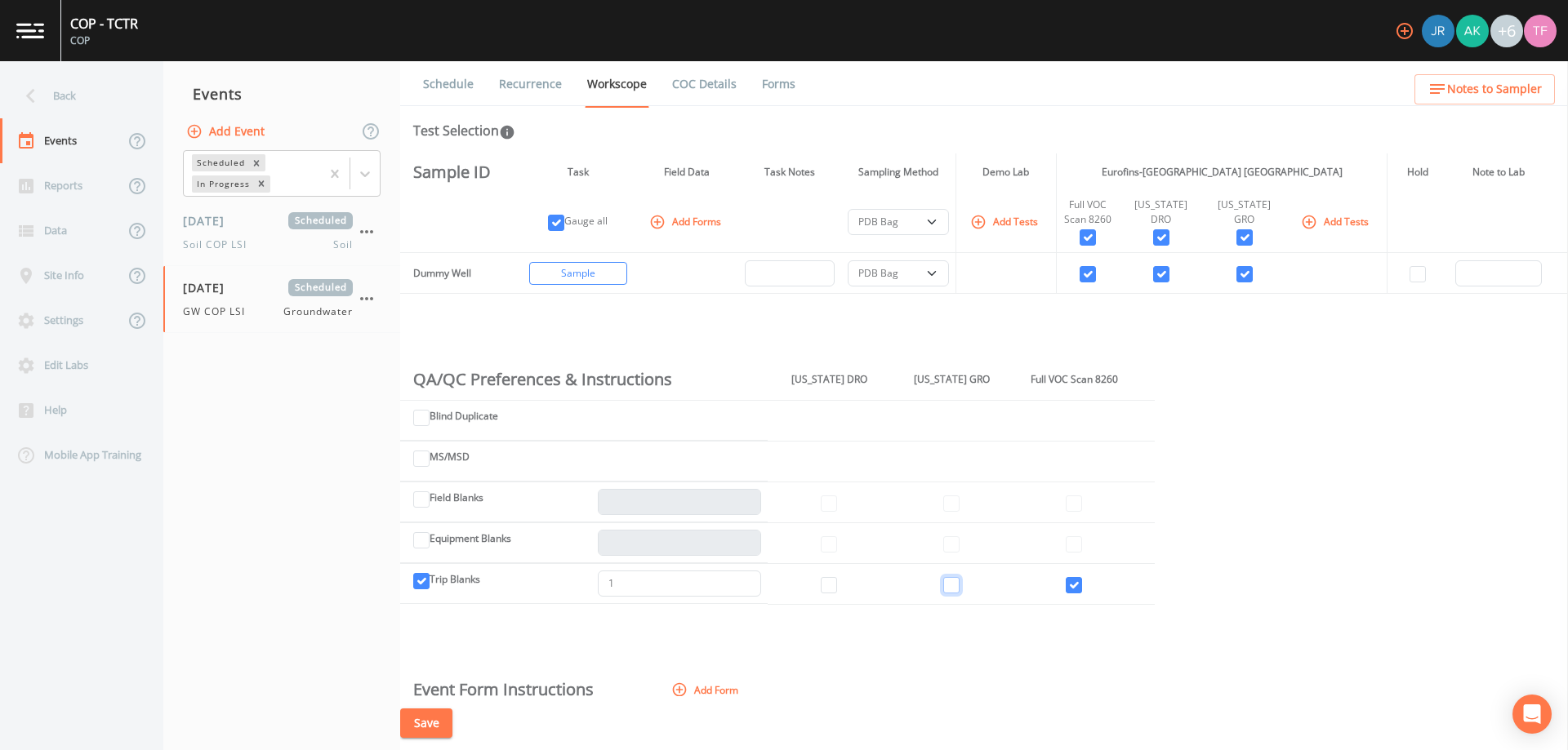
click at [956, 585] on input "checkbox" at bounding box center [951, 585] width 17 height 17
checkbox input "true"
click at [439, 724] on button "Save" at bounding box center [426, 724] width 53 height 30
click at [255, 230] on div "[DATE] Scheduled Soil COP LSI Soil" at bounding box center [268, 232] width 170 height 40
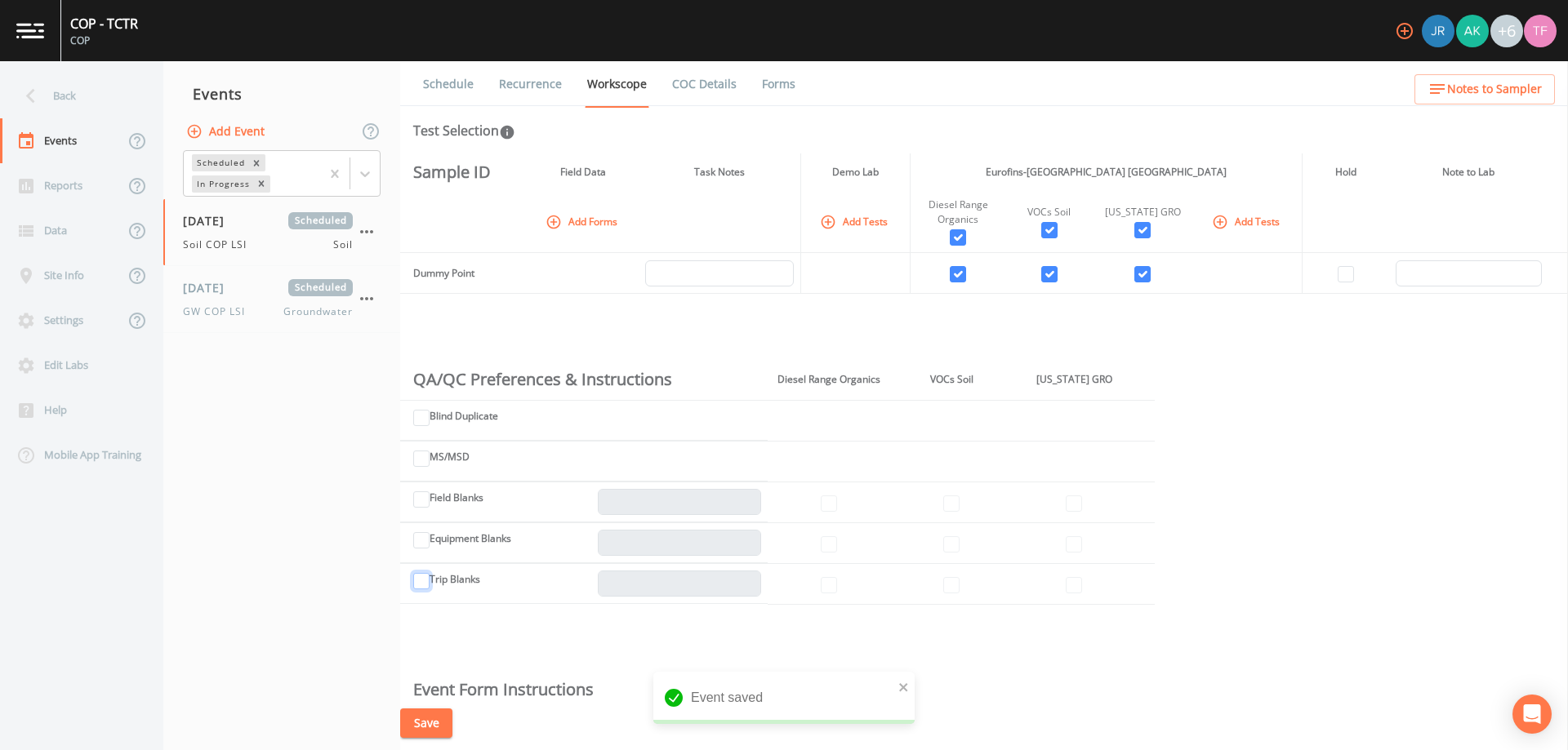
drag, startPoint x: 415, startPoint y: 578, endPoint x: 448, endPoint y: 588, distance: 34.5
click at [417, 579] on input "Trip Blanks" at bounding box center [421, 581] width 17 height 17
checkbox input "true"
type input "1"
click at [954, 589] on input "checkbox" at bounding box center [951, 585] width 17 height 17
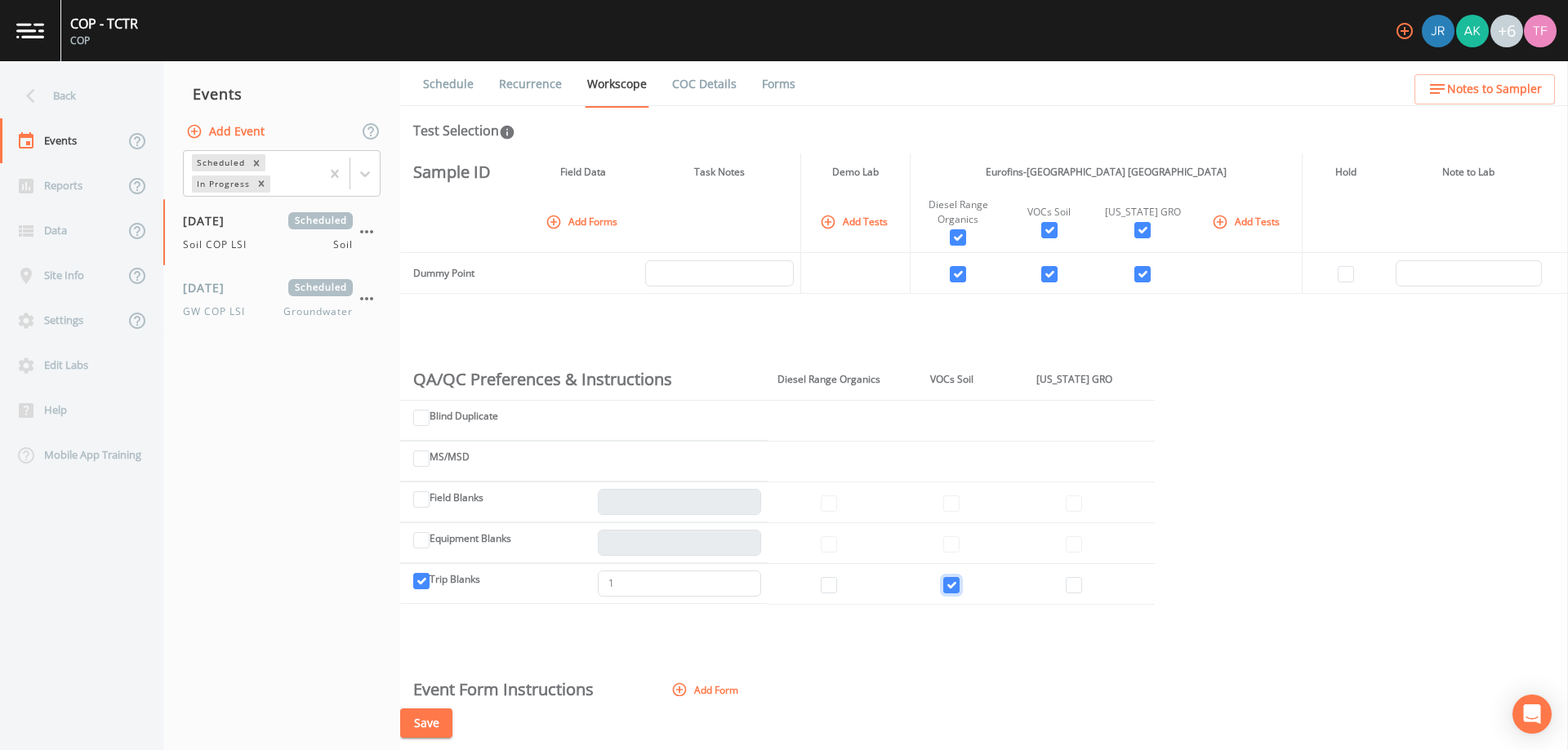
checkbox input "true"
click at [1073, 584] on input "checkbox" at bounding box center [1074, 585] width 17 height 17
checkbox input "true"
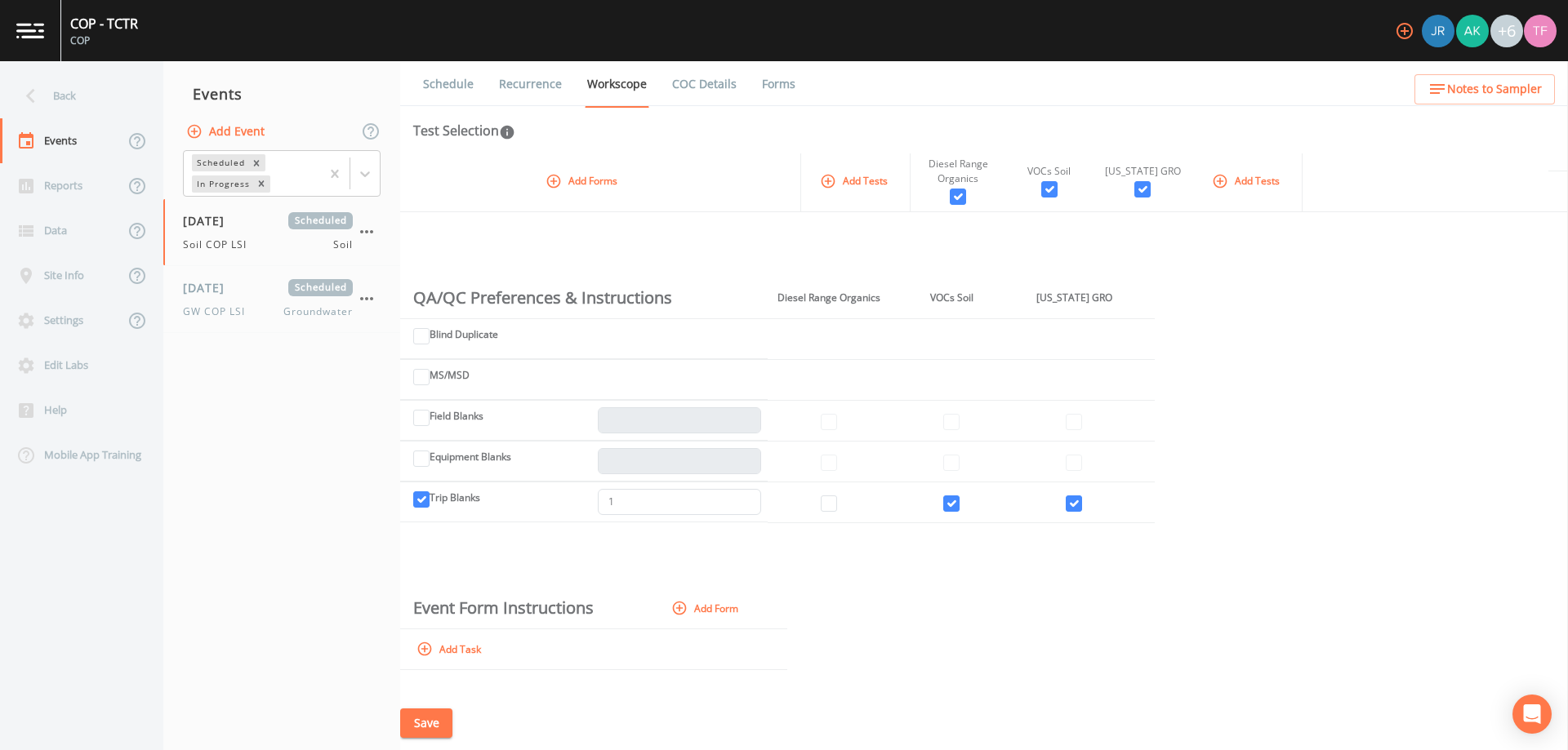
click at [440, 716] on button "Save" at bounding box center [426, 724] width 53 height 30
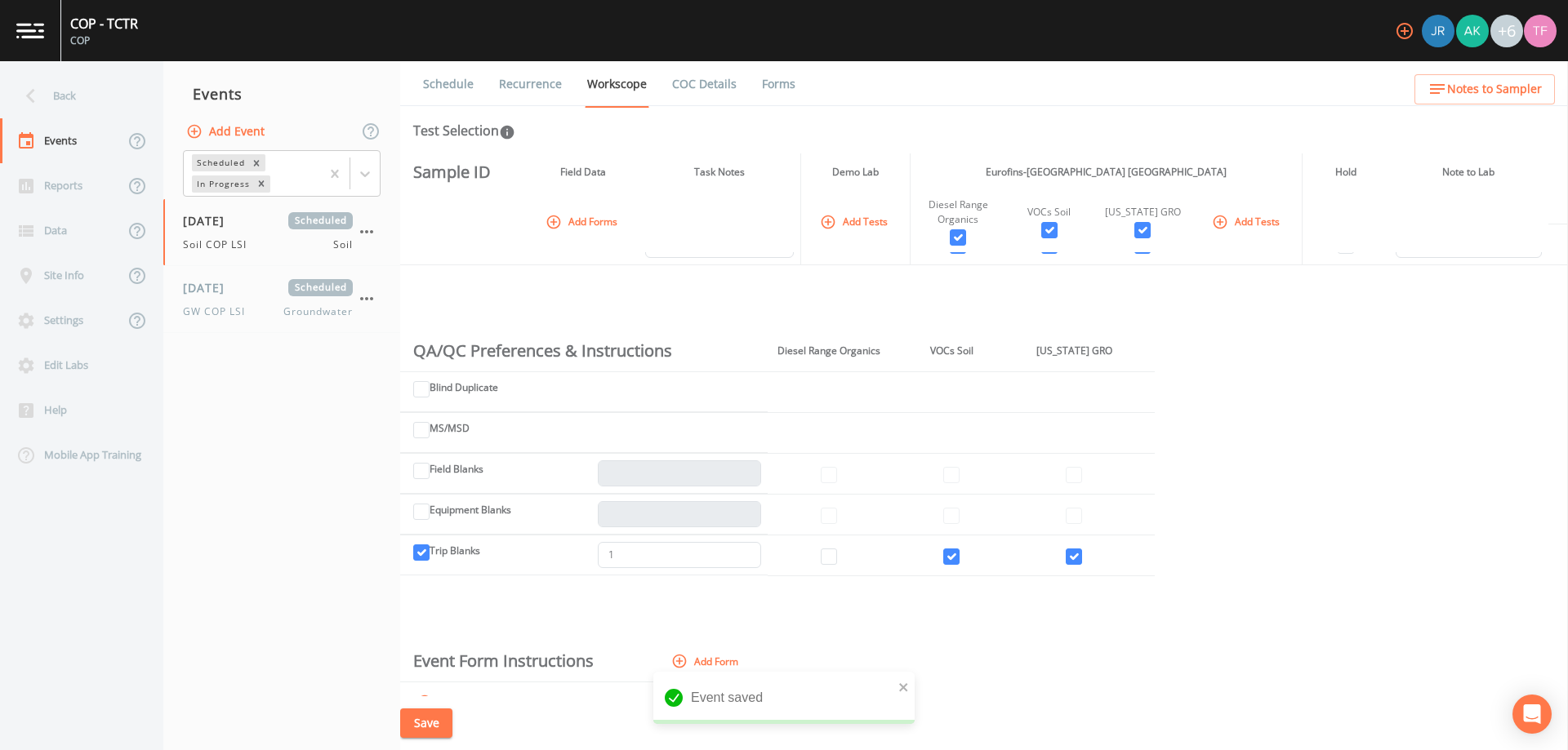
scroll to position [0, 0]
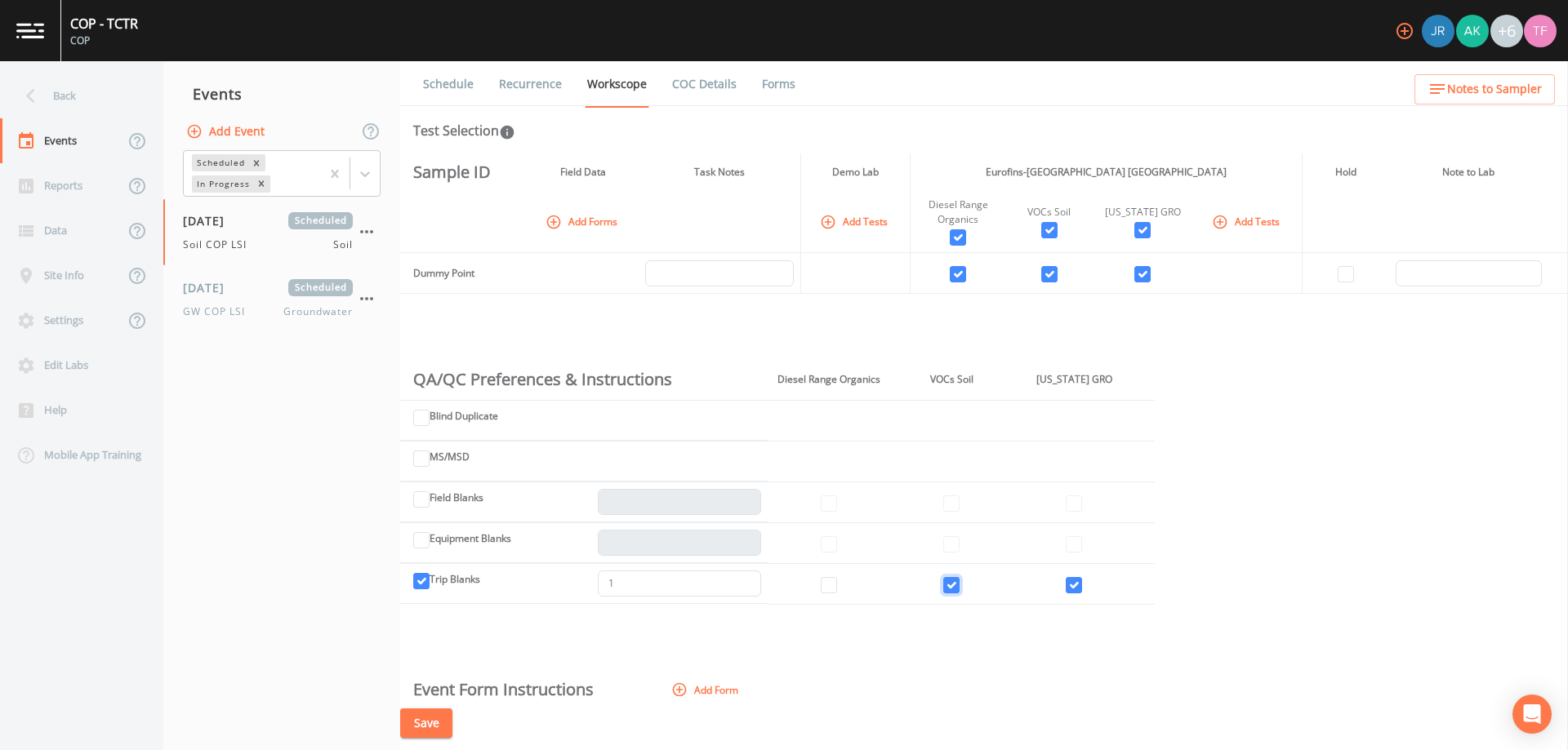
click at [952, 583] on input "checkbox" at bounding box center [951, 585] width 17 height 17
click at [951, 583] on input "checkbox" at bounding box center [951, 585] width 17 height 17
checkbox input "true"
click at [438, 720] on button "Save" at bounding box center [426, 724] width 53 height 30
click at [433, 725] on button "Save" at bounding box center [426, 724] width 53 height 30
